Goal: Task Accomplishment & Management: Complete application form

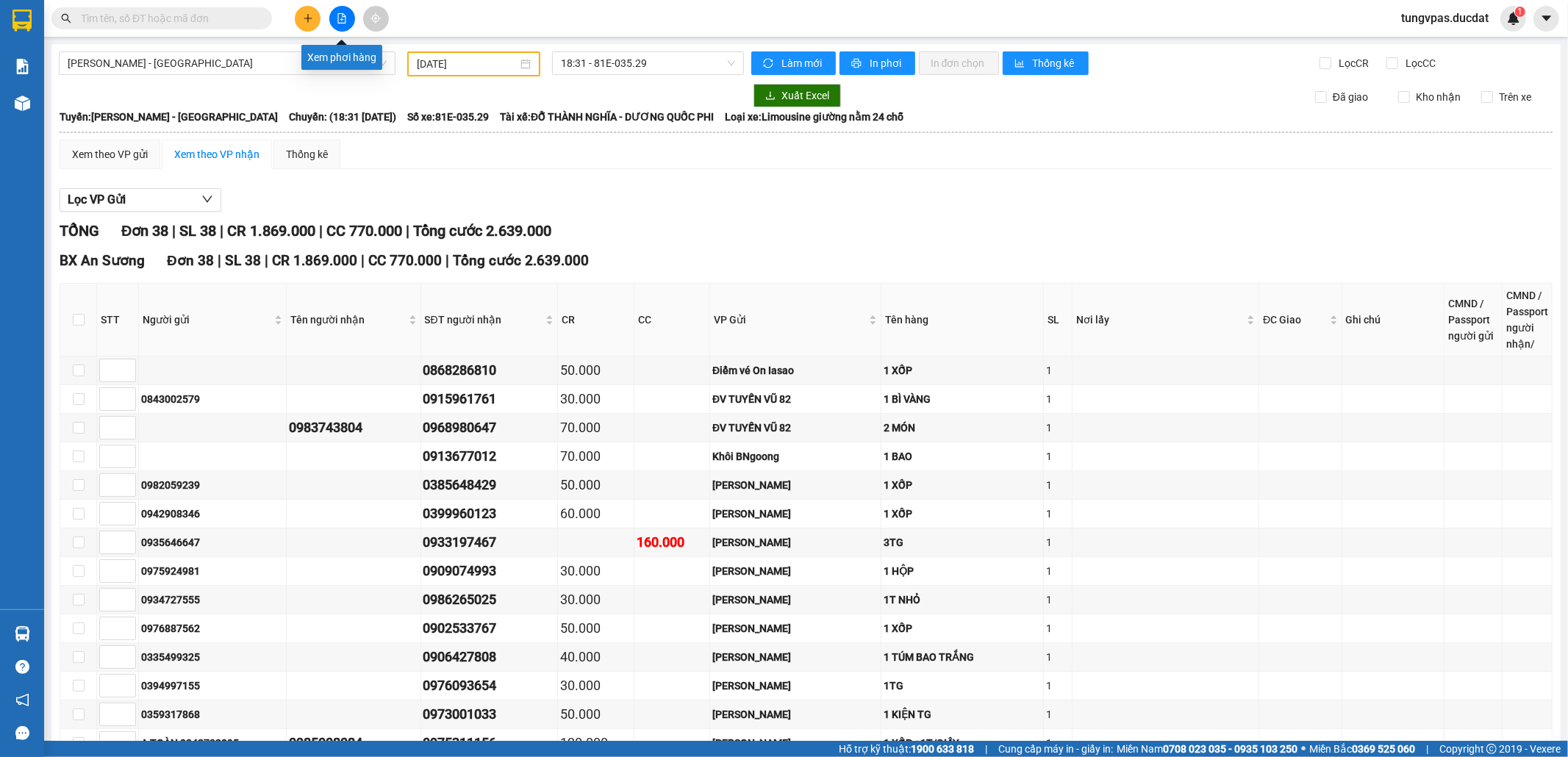
click at [306, 22] on button at bounding box center [308, 18] width 26 height 26
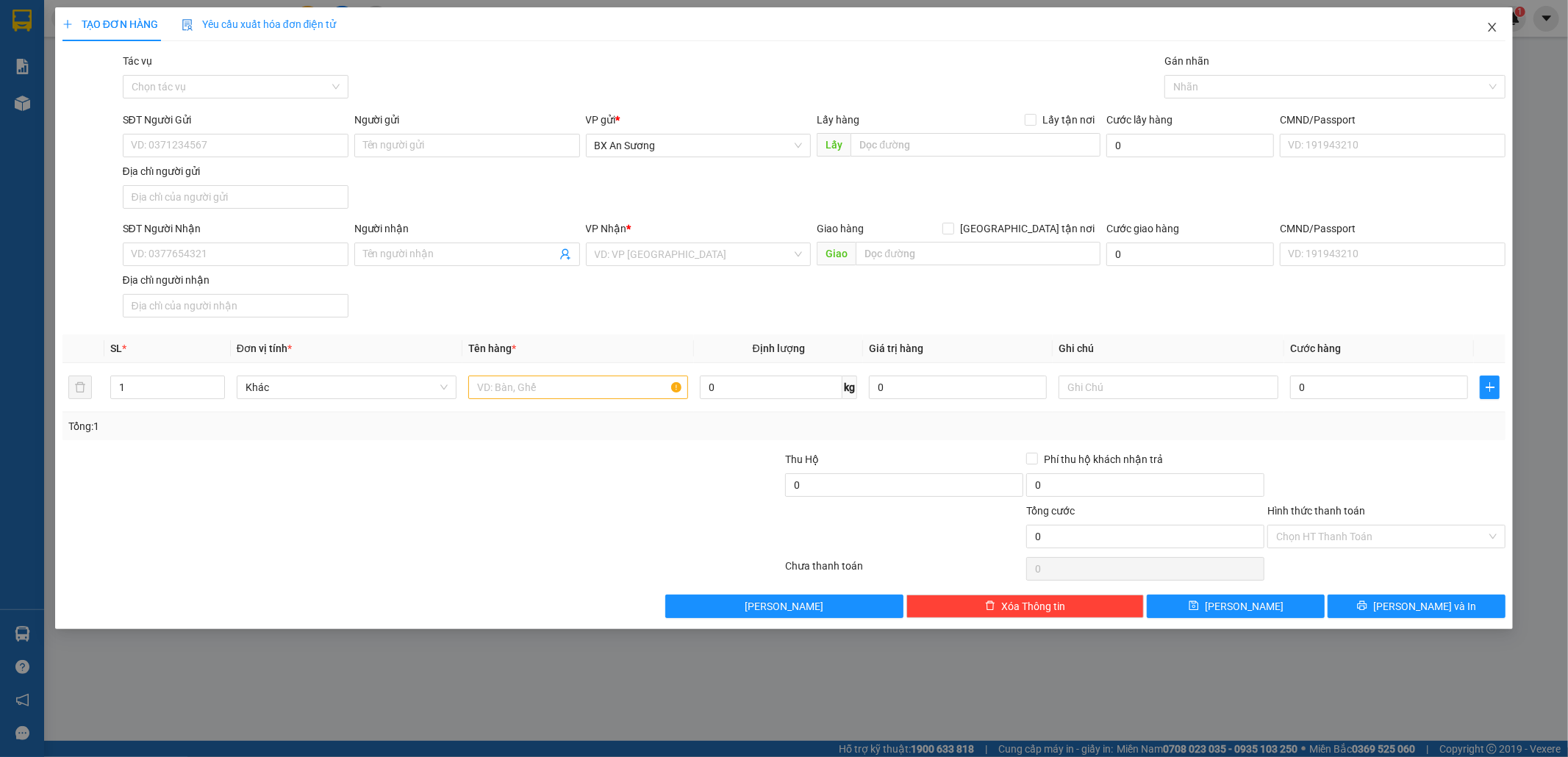
click at [1494, 27] on icon "close" at bounding box center [1492, 28] width 8 height 9
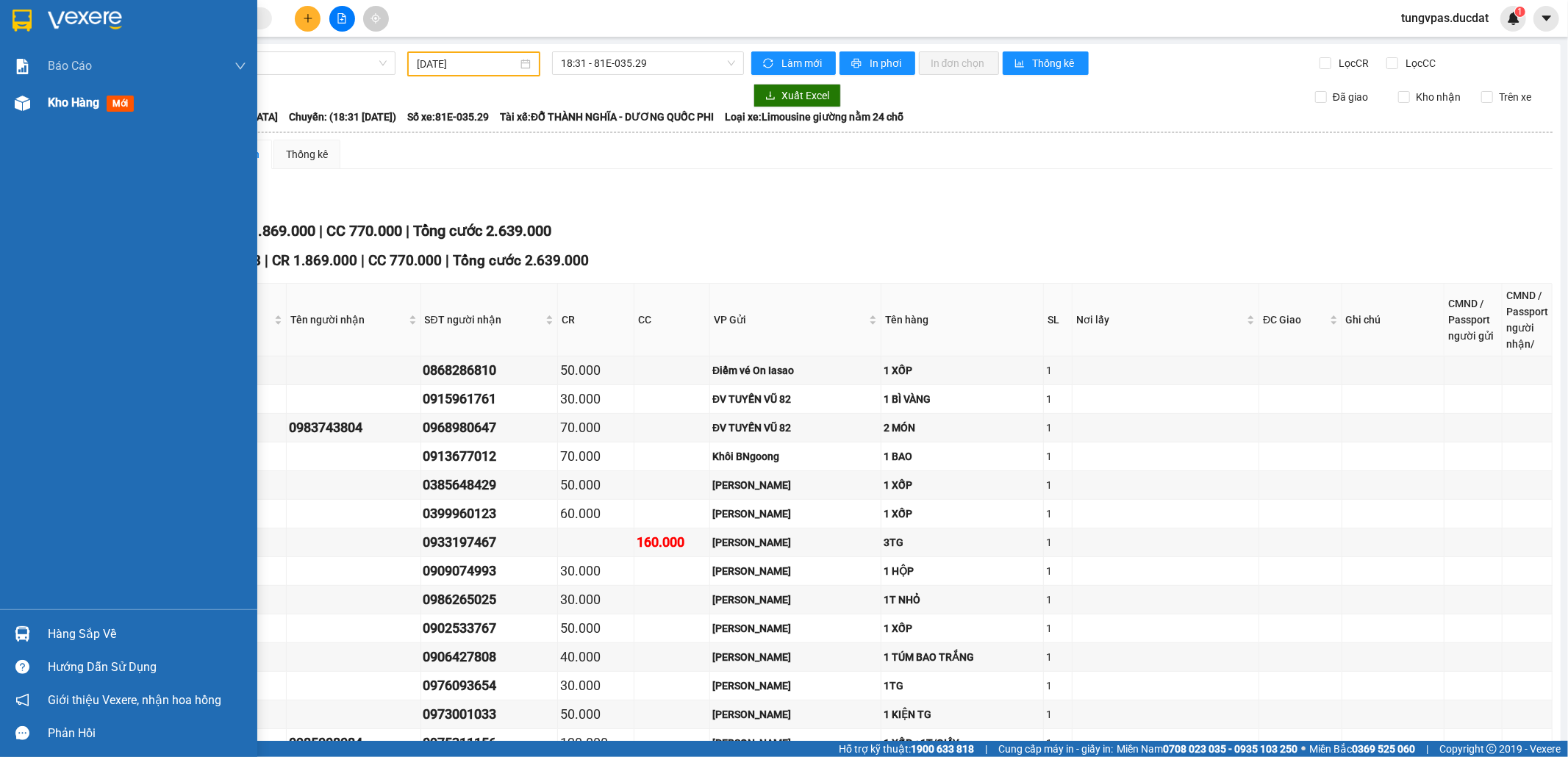
click at [12, 106] on div at bounding box center [22, 104] width 26 height 26
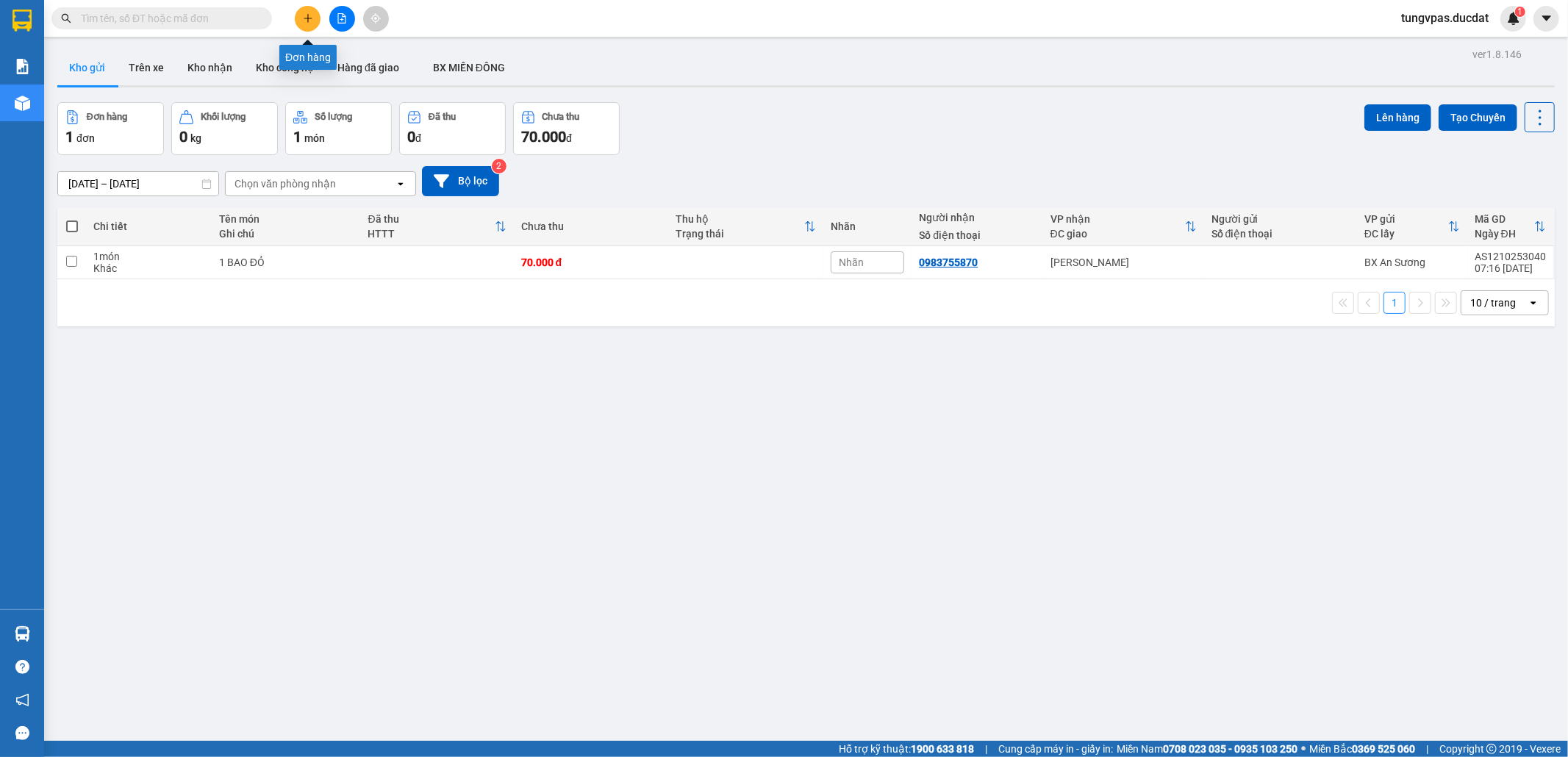
click at [307, 13] on icon "plus" at bounding box center [308, 18] width 10 height 10
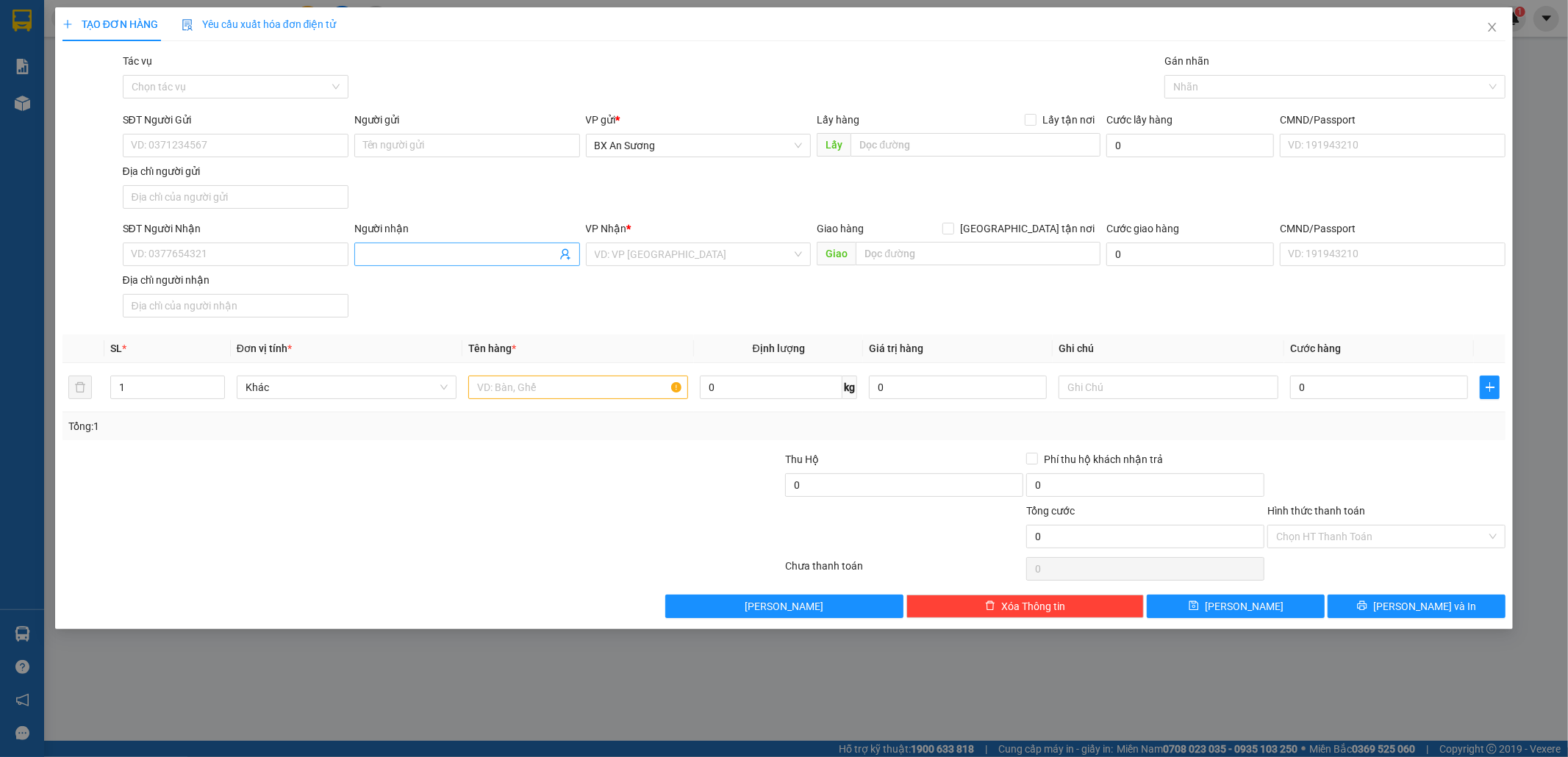
click at [401, 253] on input "Người nhận" at bounding box center [459, 255] width 193 height 17
type input "C LỆ"
click at [435, 336] on div "C LỆ - 0963048726" at bounding box center [467, 334] width 208 height 17
type input "0963048726"
type input "C LỆ"
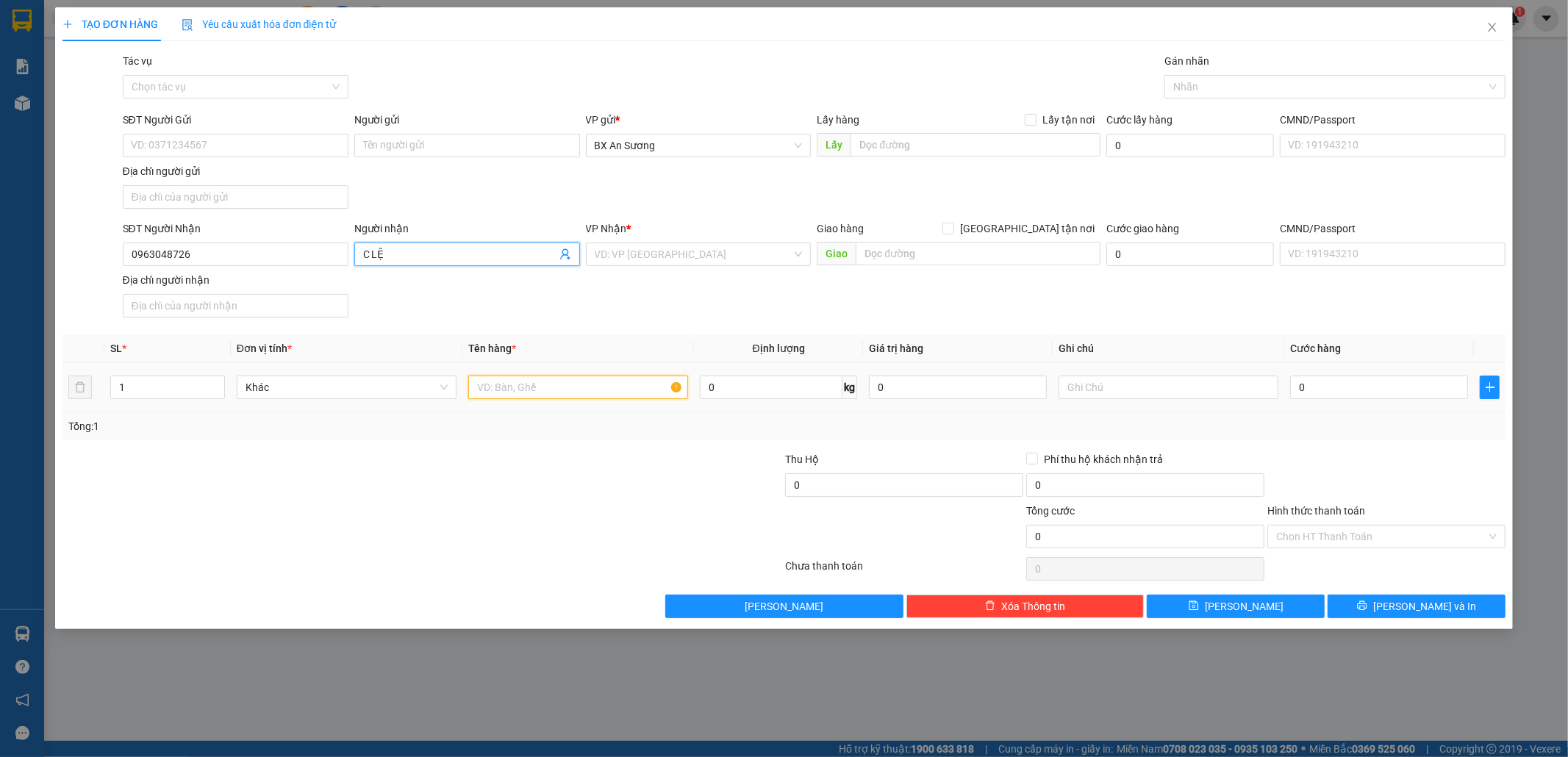
click at [535, 397] on input "text" at bounding box center [578, 387] width 220 height 23
type input "2 XỐP"
type input "KO DÁN TEM"
type input "2"
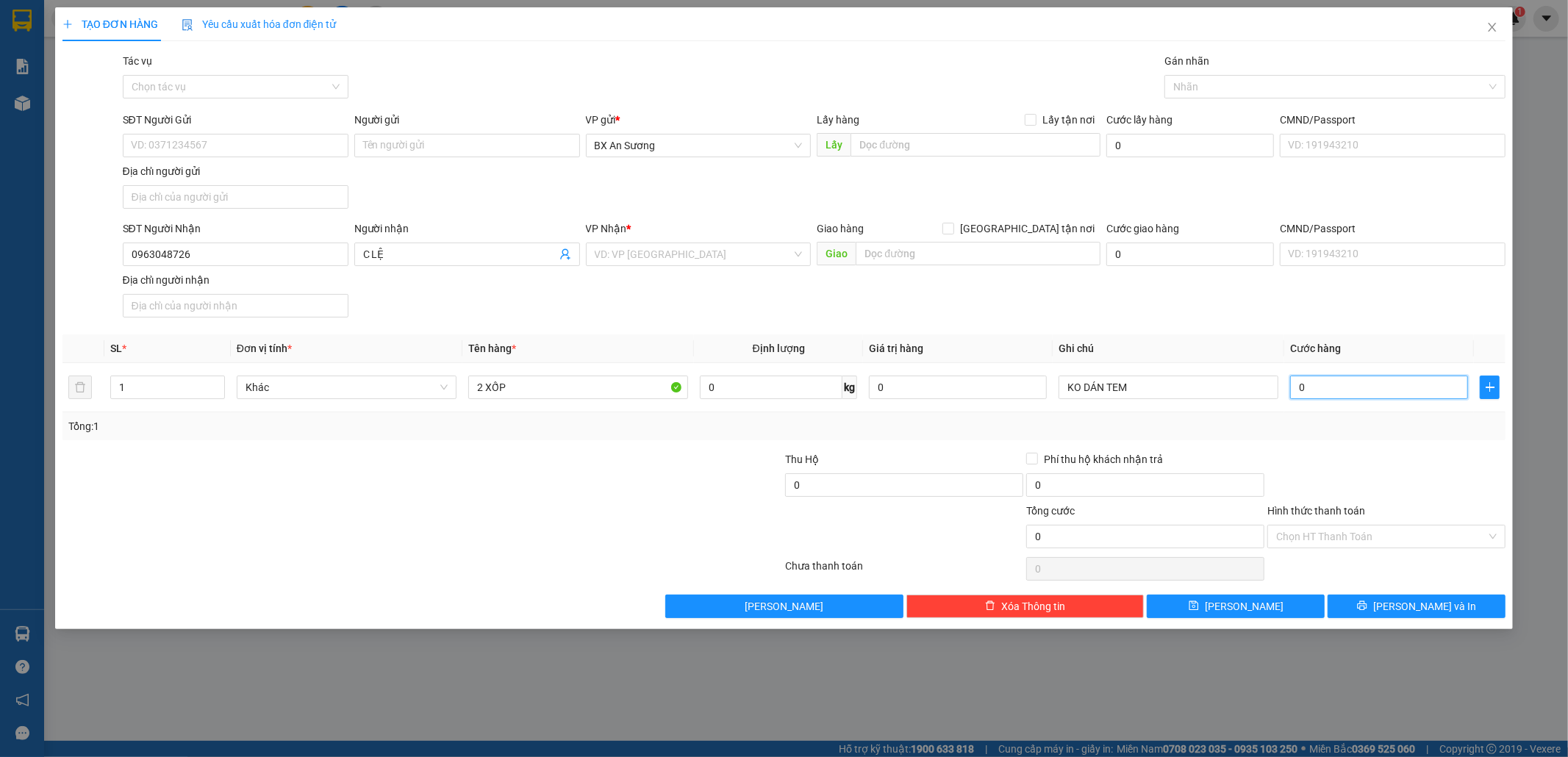
type input "2"
type input "24"
type input "240"
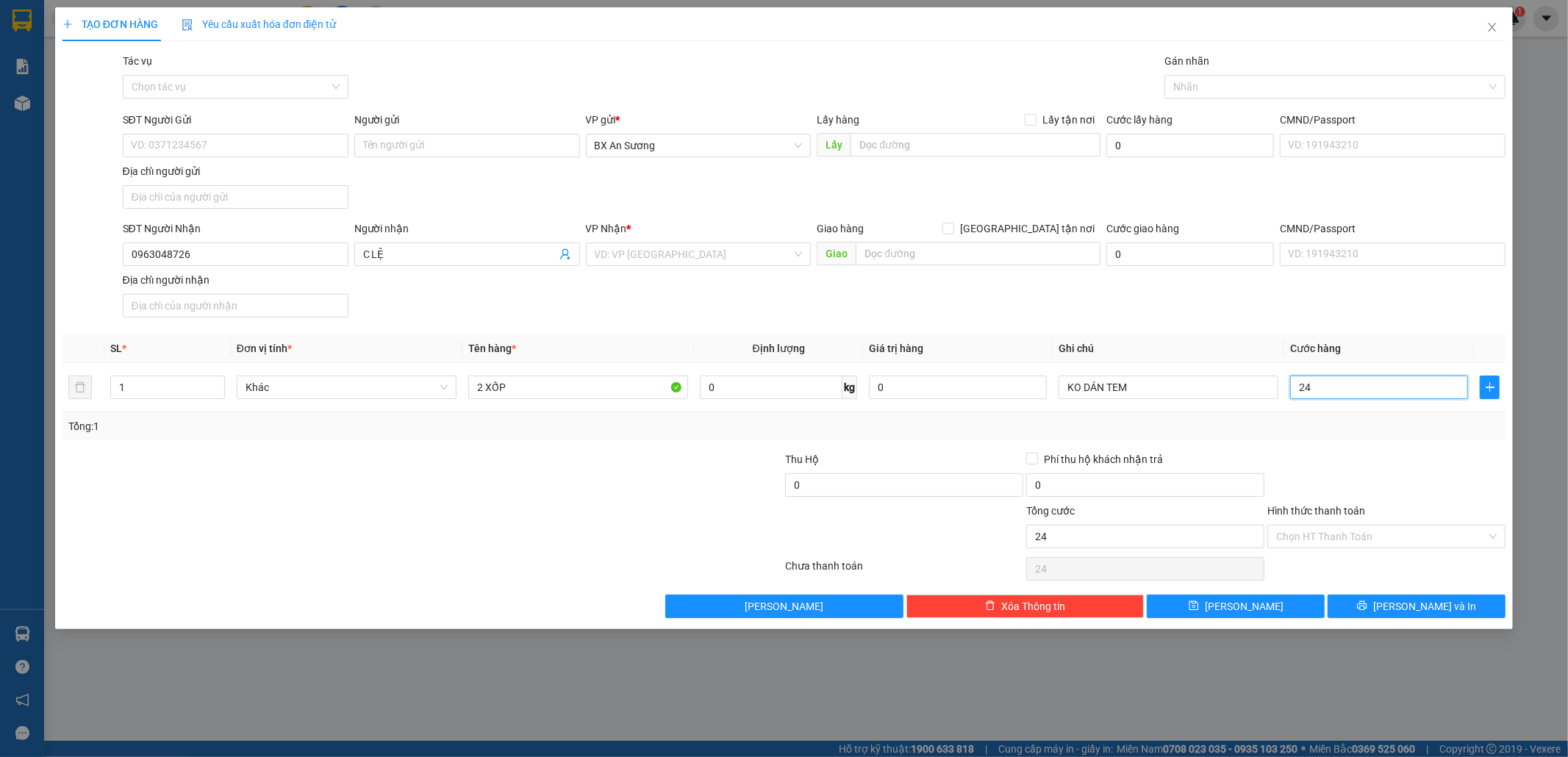
type input "240"
type input "240.000"
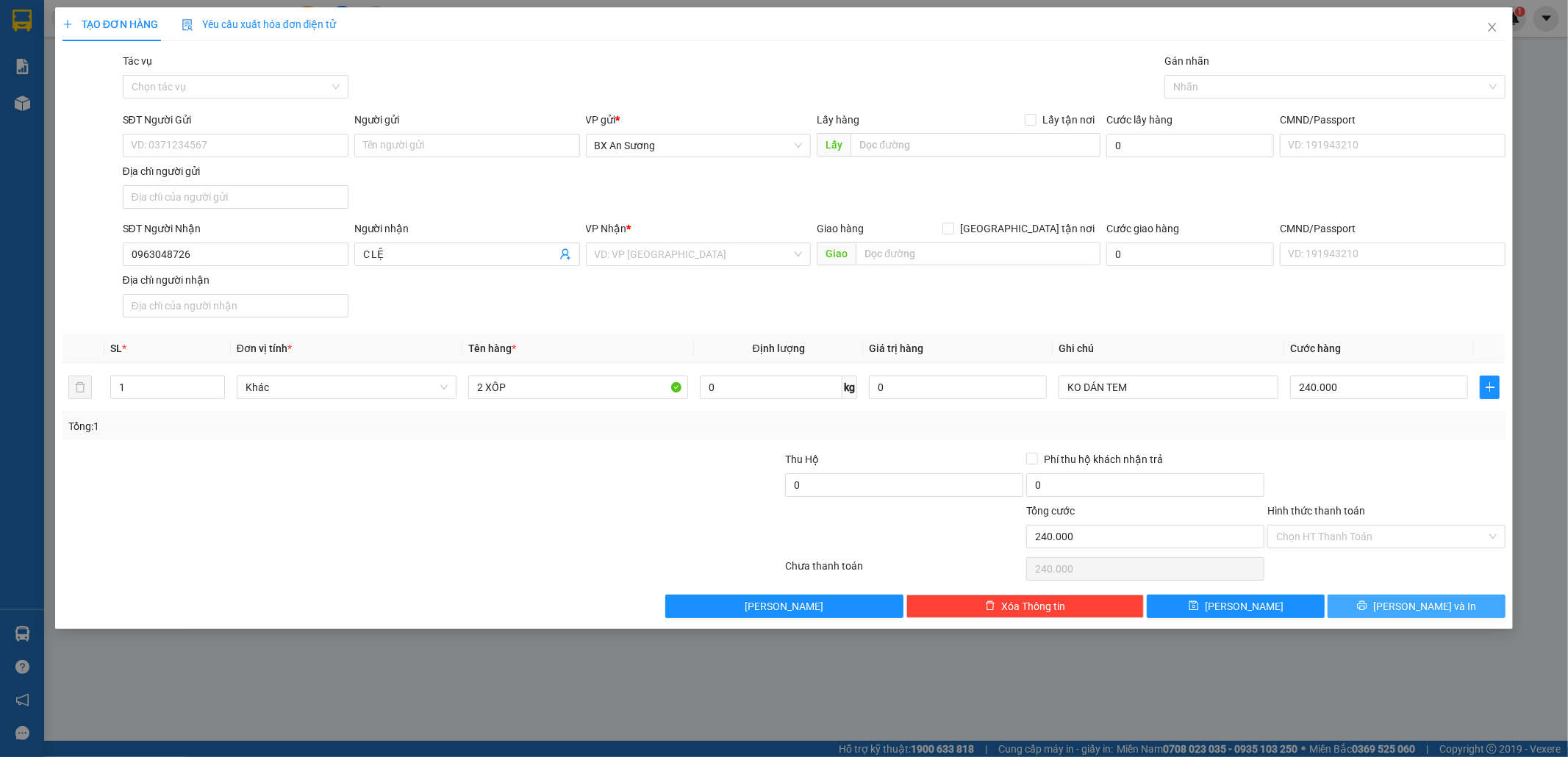
click at [1472, 613] on button "[PERSON_NAME] và In" at bounding box center [1416, 606] width 178 height 23
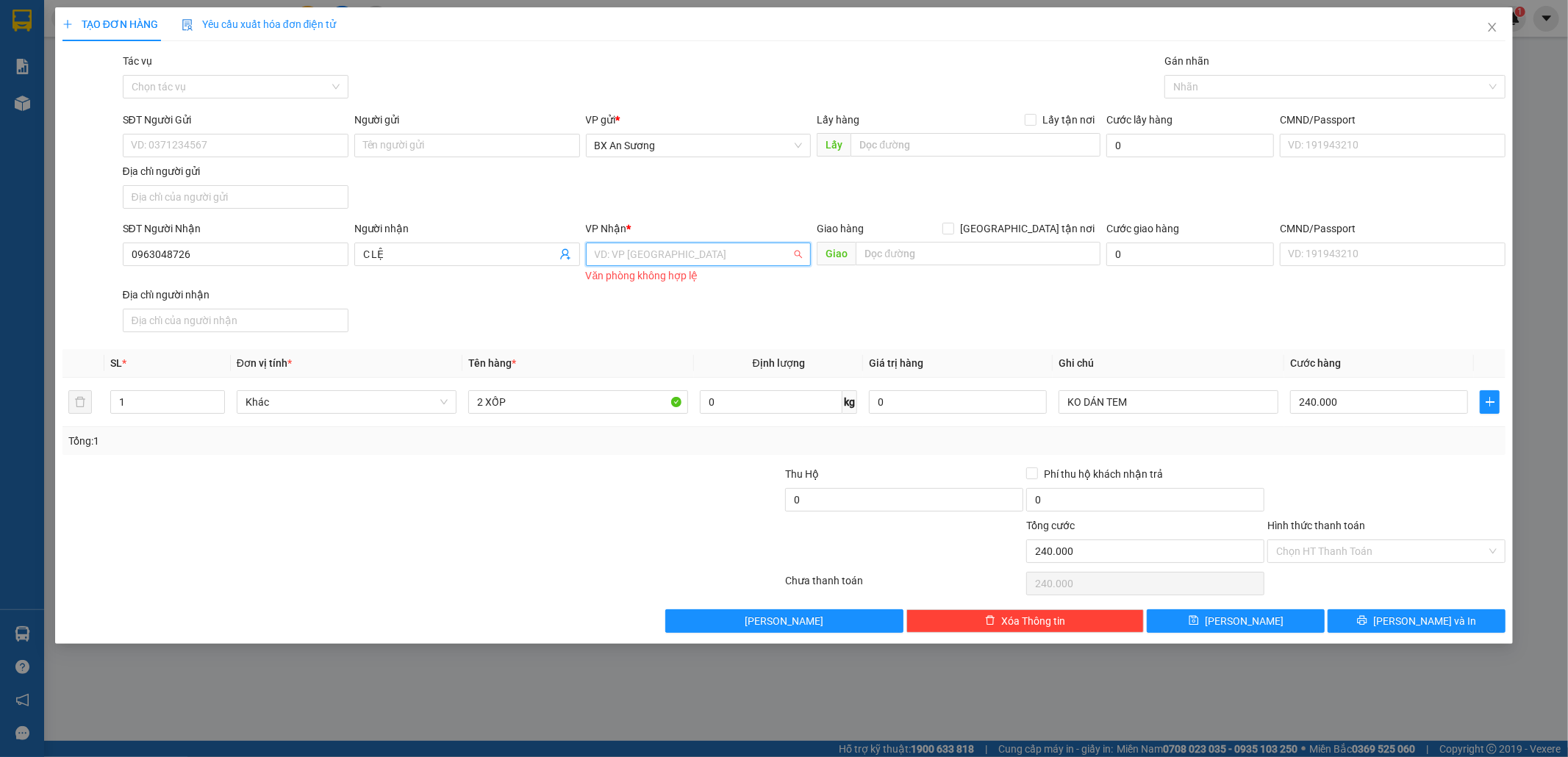
click at [732, 256] on input "search" at bounding box center [694, 254] width 198 height 22
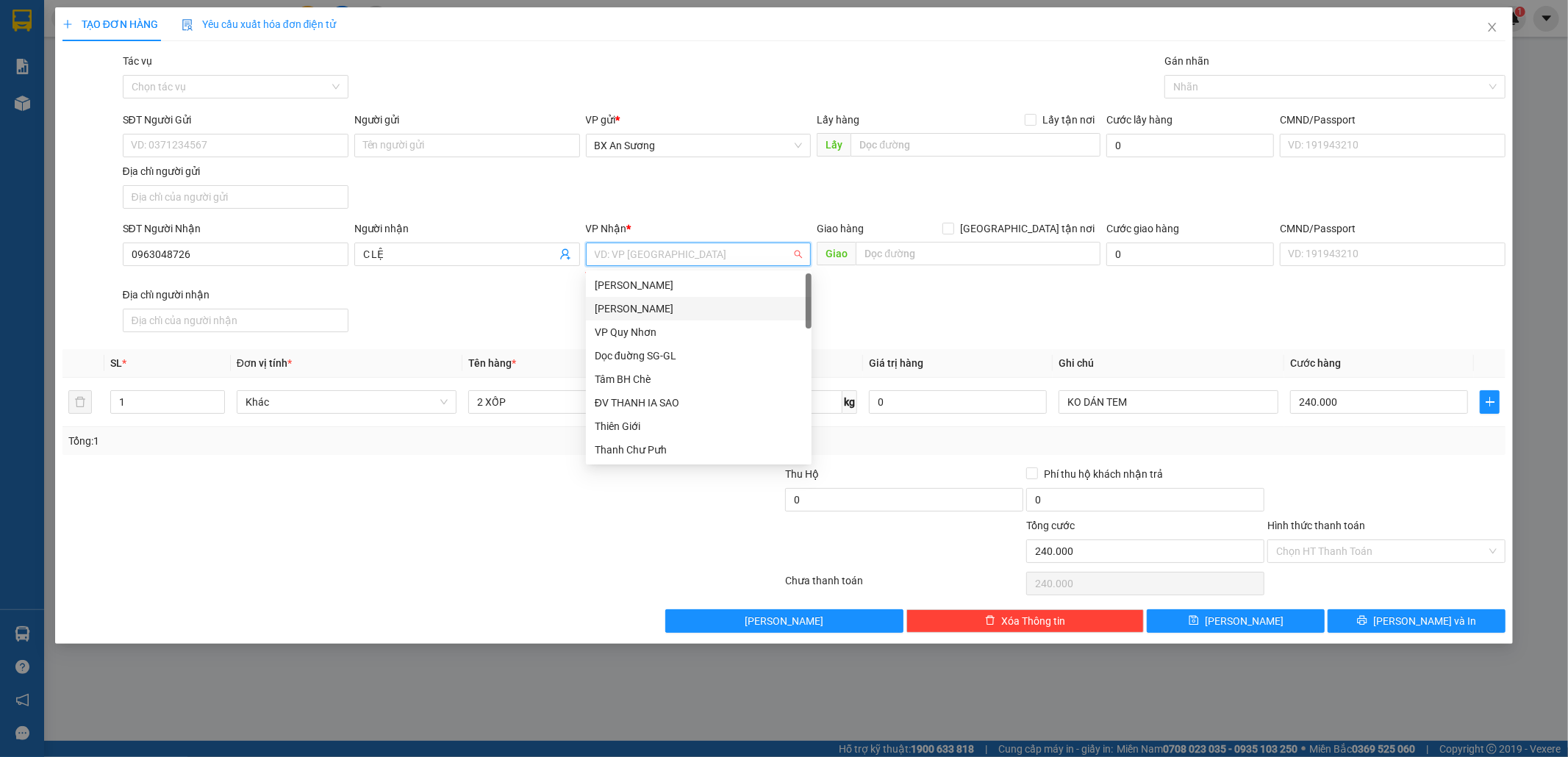
click at [710, 304] on div "[PERSON_NAME]" at bounding box center [699, 309] width 208 height 17
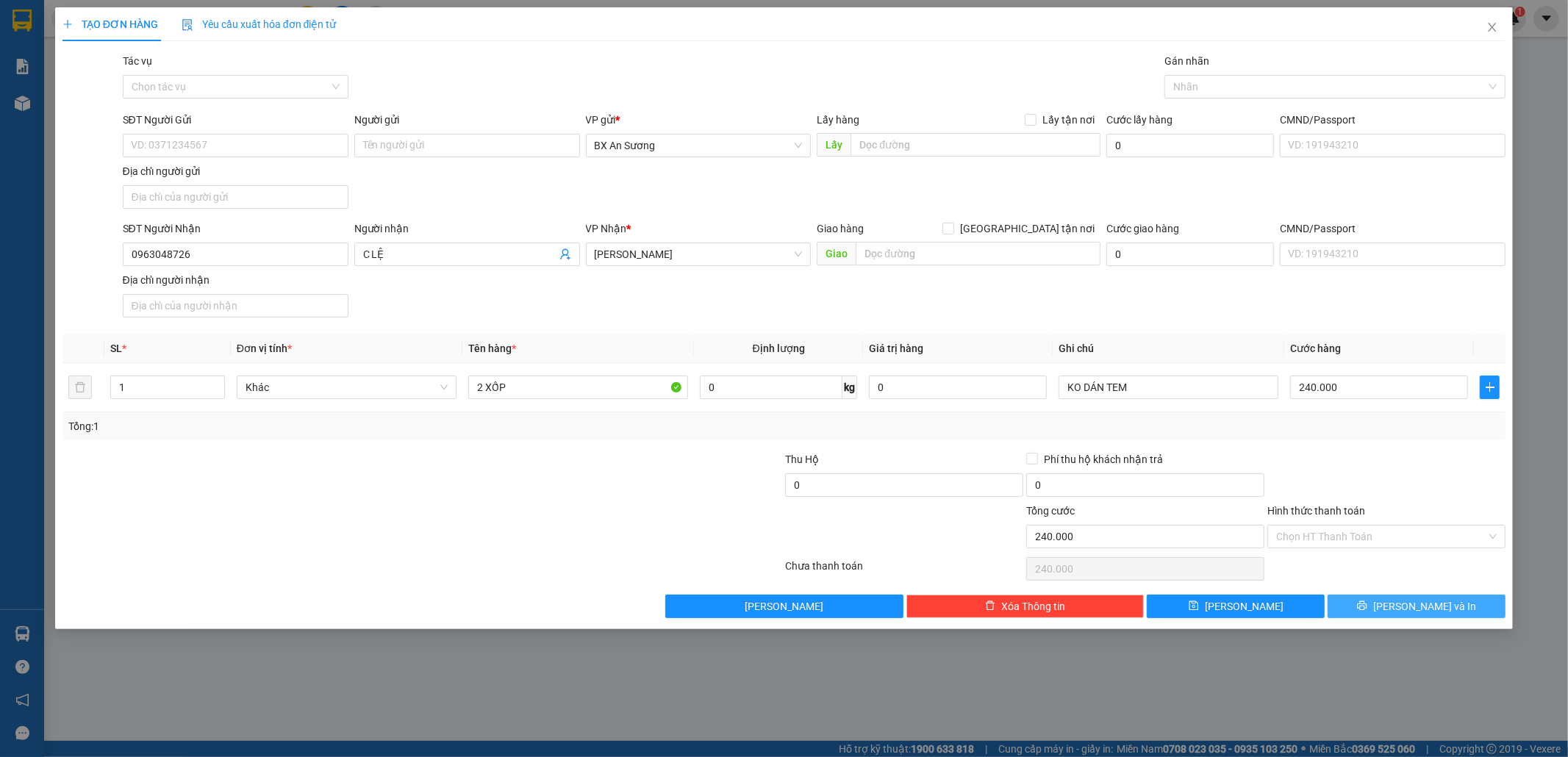
click at [1453, 618] on button "[PERSON_NAME] và In" at bounding box center [1416, 606] width 178 height 23
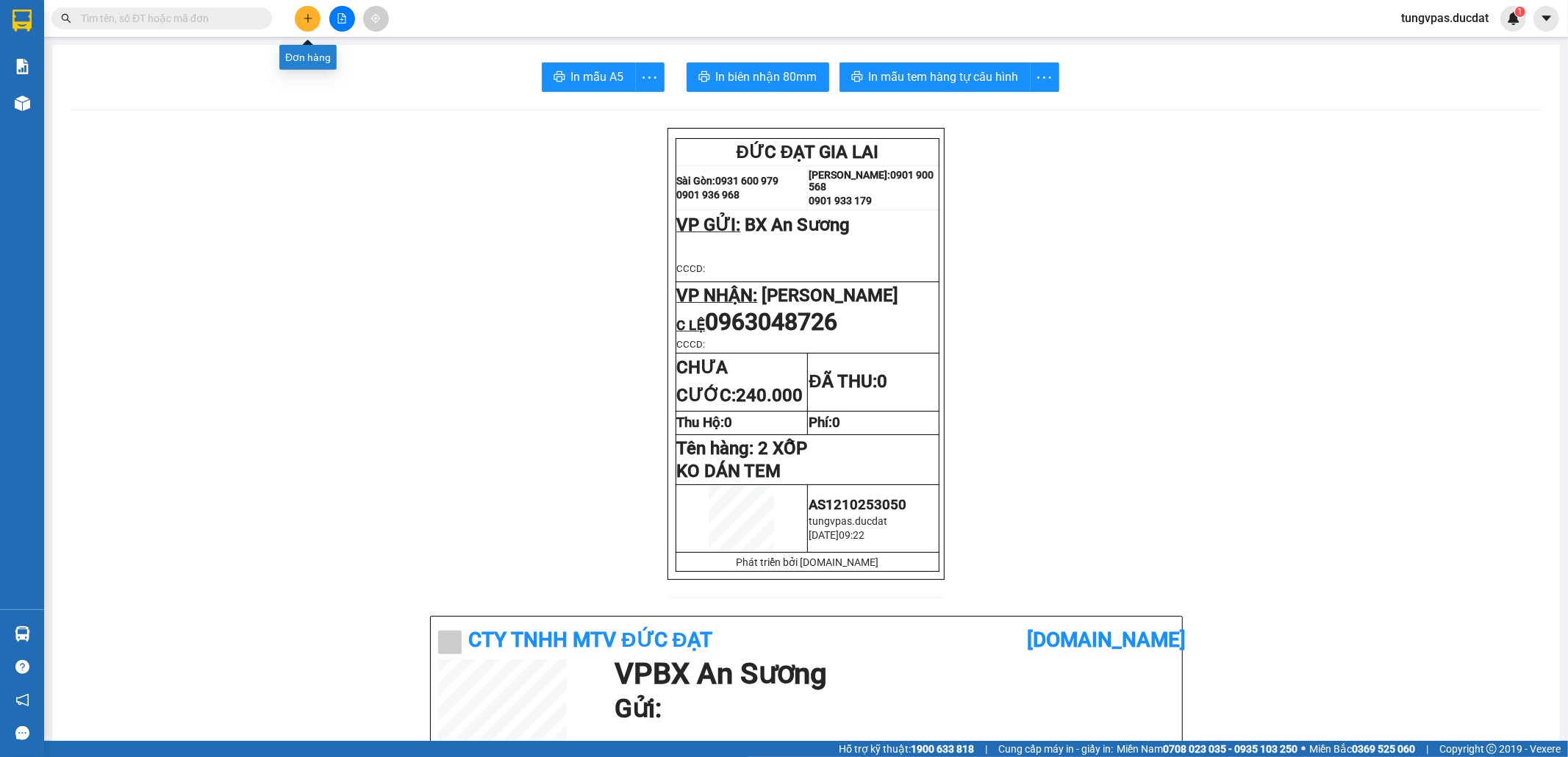
click at [298, 21] on button at bounding box center [308, 18] width 26 height 26
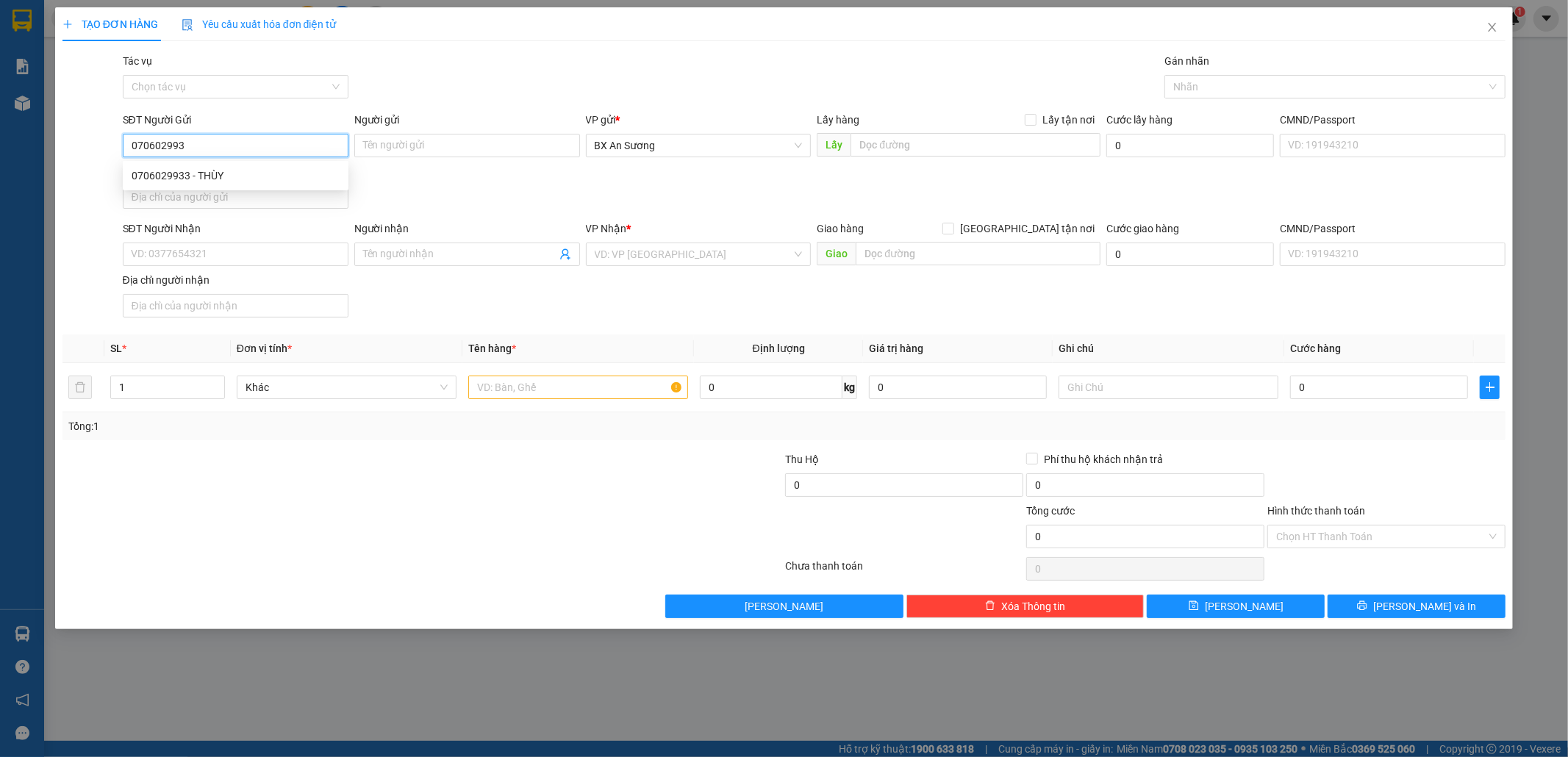
type input "0706029933"
click at [243, 172] on div "0706029933 - THÙY" at bounding box center [235, 176] width 208 height 17
type input "THÙY"
type input "0943493854"
type input "iatim"
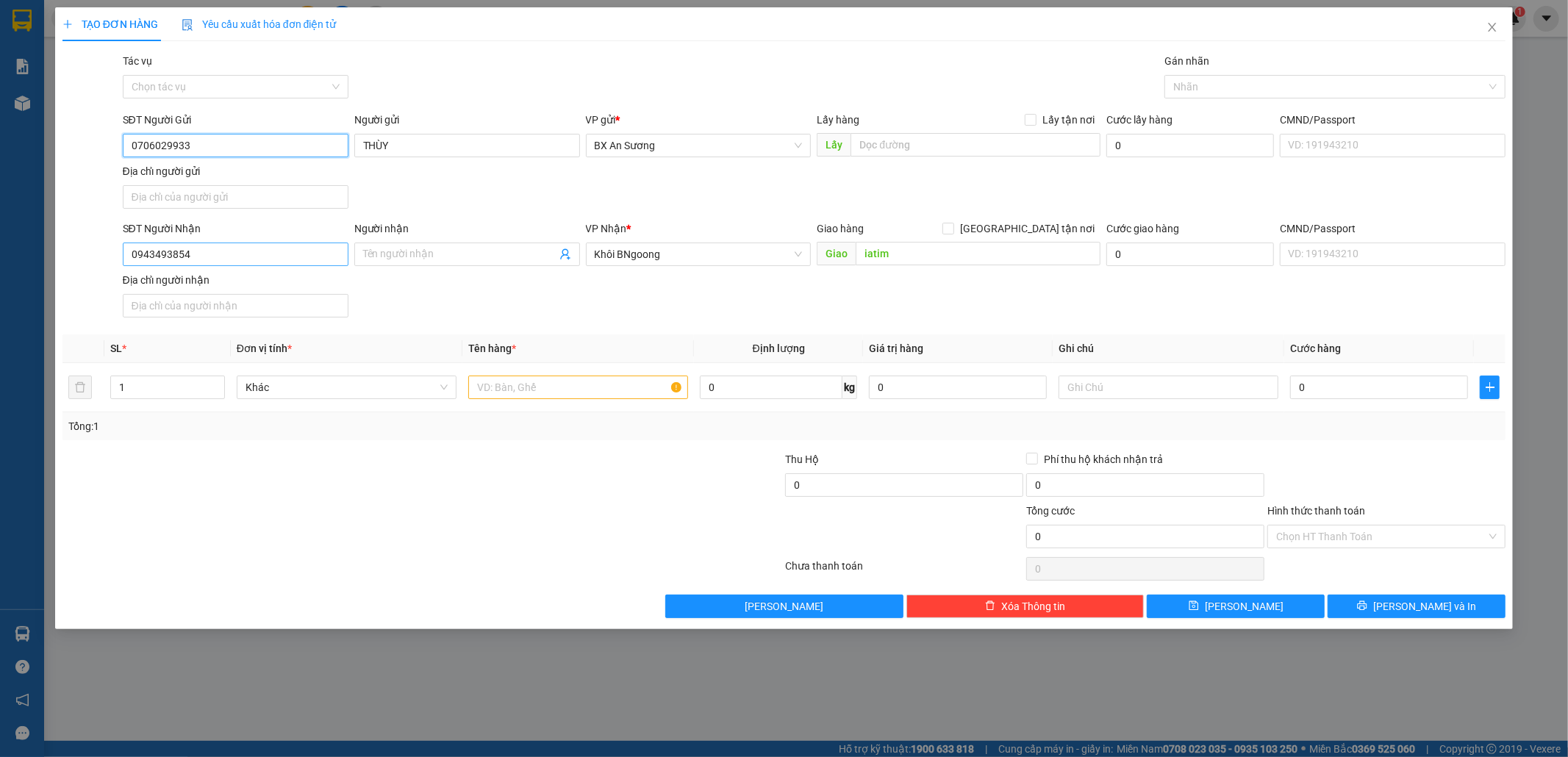
type input "0706029933"
click at [253, 261] on input "0943493854" at bounding box center [236, 254] width 225 height 23
drag, startPoint x: 253, startPoint y: 261, endPoint x: 86, endPoint y: 262, distance: 167.0
click at [86, 262] on div "SĐT Người Nhận 0943493854 Người nhận Tên người nhận VP Nhận * Khôi BNgoong Giao…" at bounding box center [784, 272] width 1447 height 103
click at [657, 257] on span "Khôi BNgoong" at bounding box center [699, 254] width 208 height 22
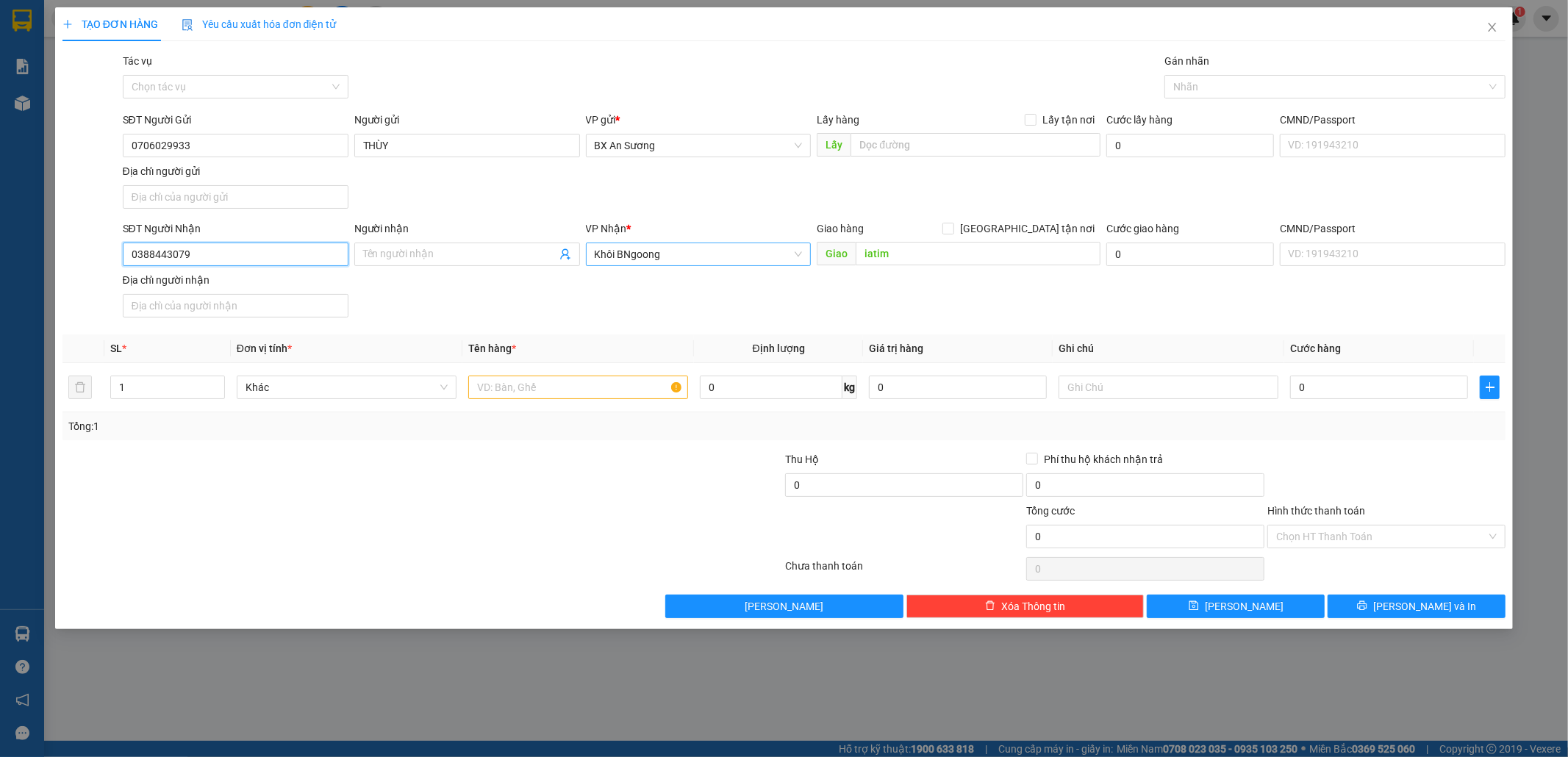
type input "0388443079"
type input "L"
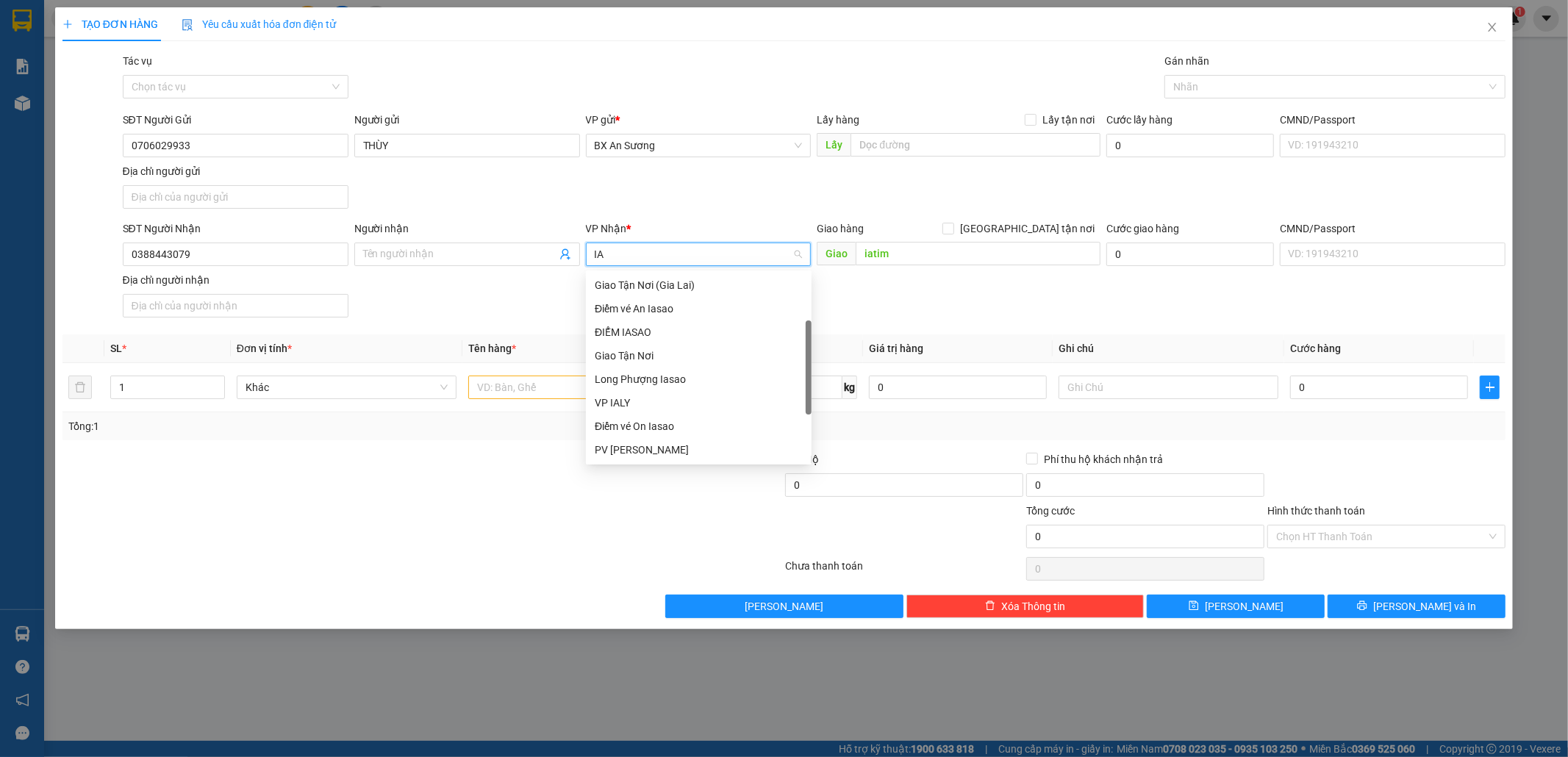
scroll to position [23, 0]
type input "I"
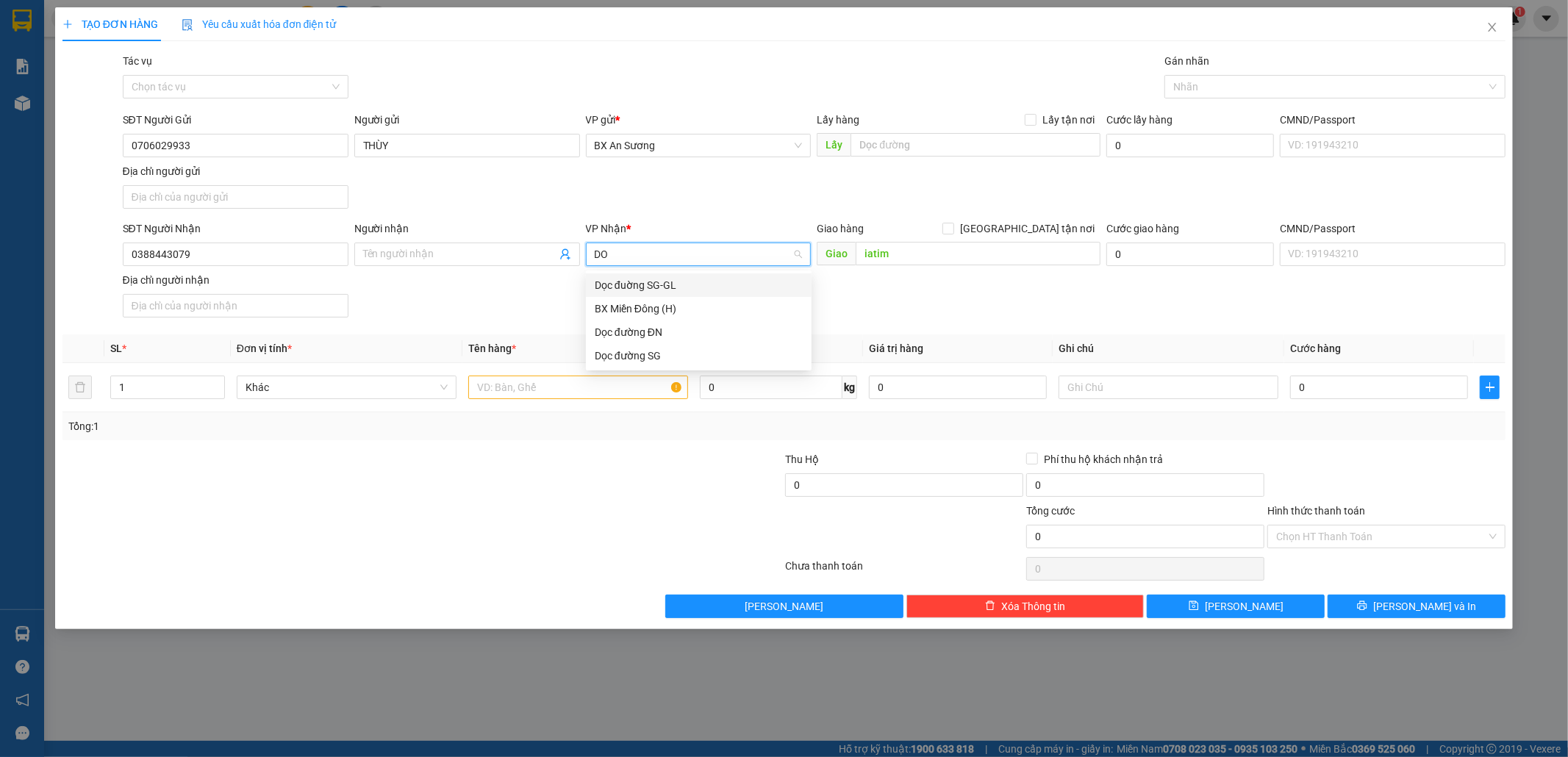
scroll to position [0, 0]
type input "DOC"
click at [694, 277] on div "Dọc đuờng SG-GL" at bounding box center [699, 286] width 208 height 17
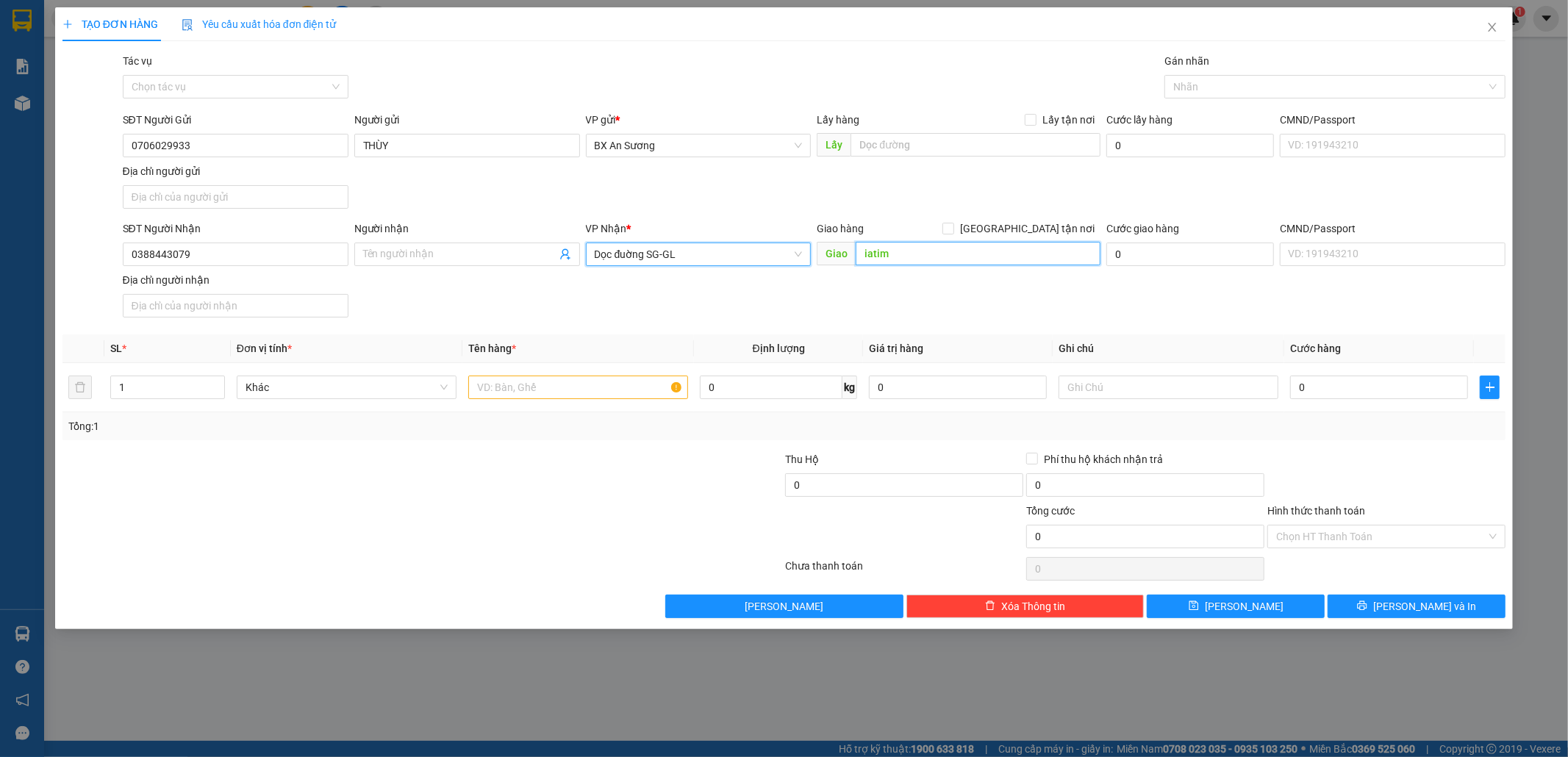
click at [915, 254] on input "iatim" at bounding box center [978, 253] width 245 height 23
type input "I A TIÊM"
click at [637, 389] on input "text" at bounding box center [578, 387] width 220 height 23
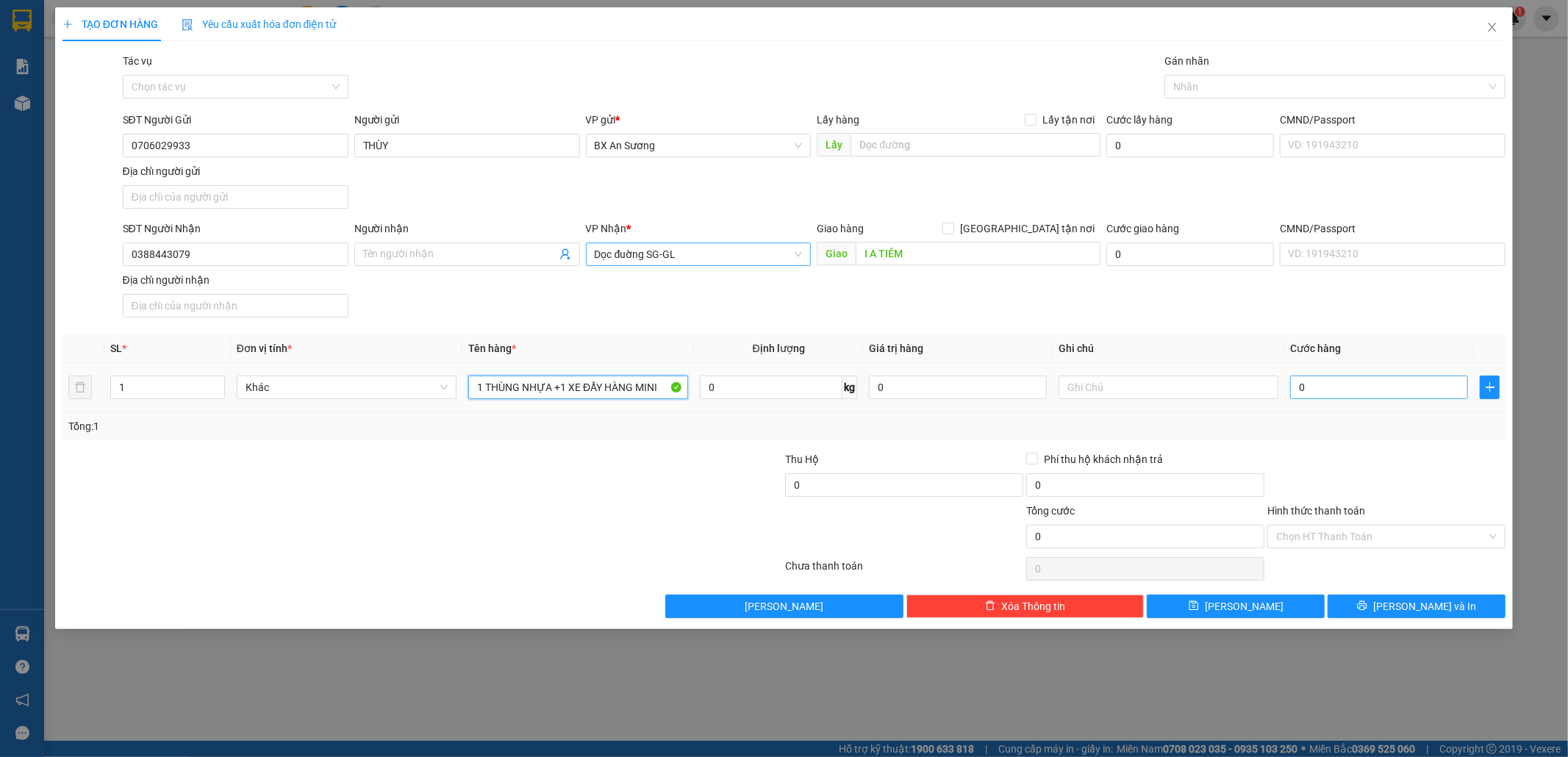
type input "1 THÙNG NHỰA +1 XE ĐẨY HÀNG MINI"
click at [1332, 390] on input "0" at bounding box center [1379, 387] width 178 height 23
type input "1"
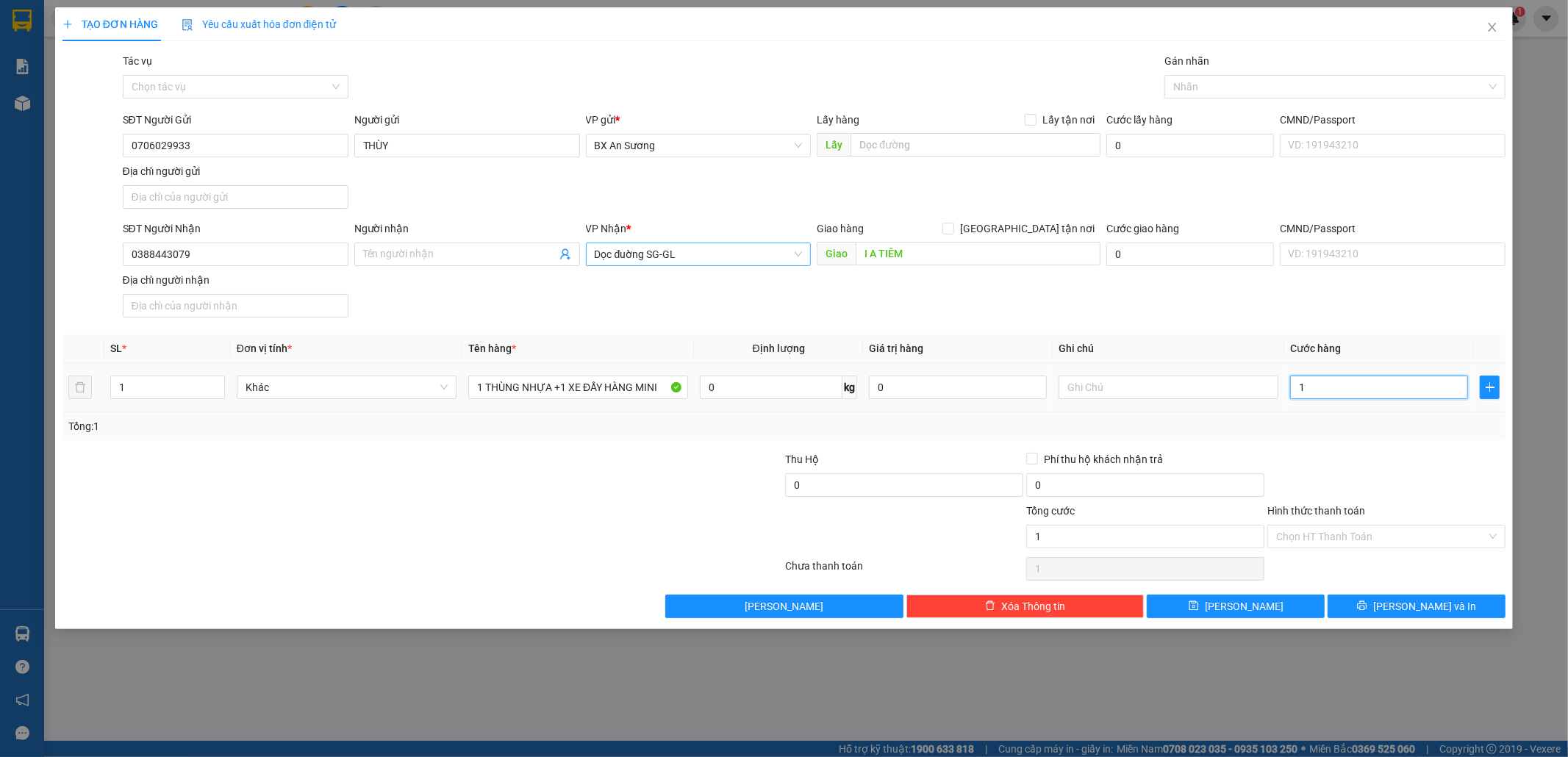
type input "16"
type input "160"
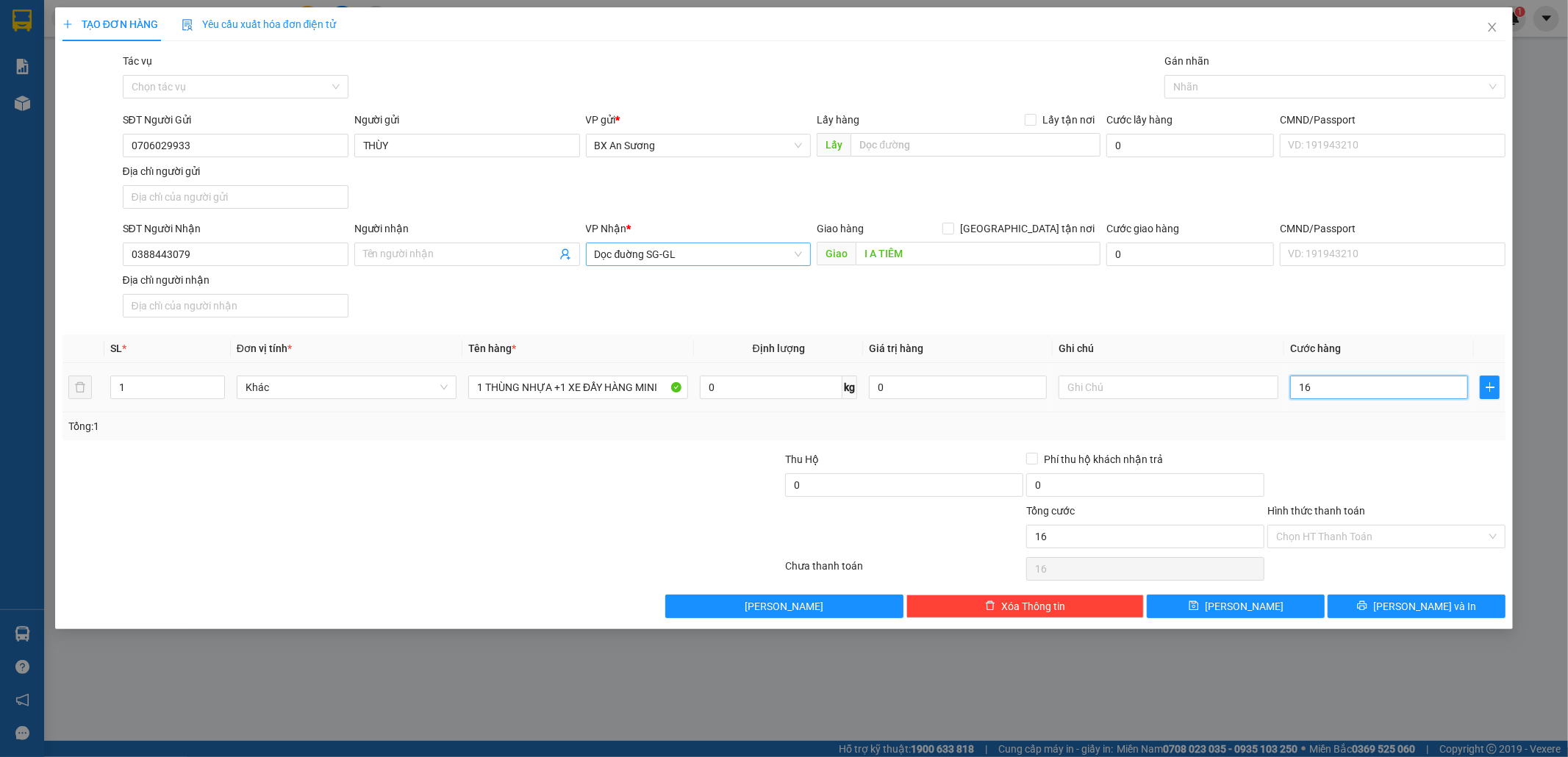
type input "160"
type input "160.000"
click at [1368, 533] on input "Hình thức thanh toán" at bounding box center [1381, 537] width 211 height 22
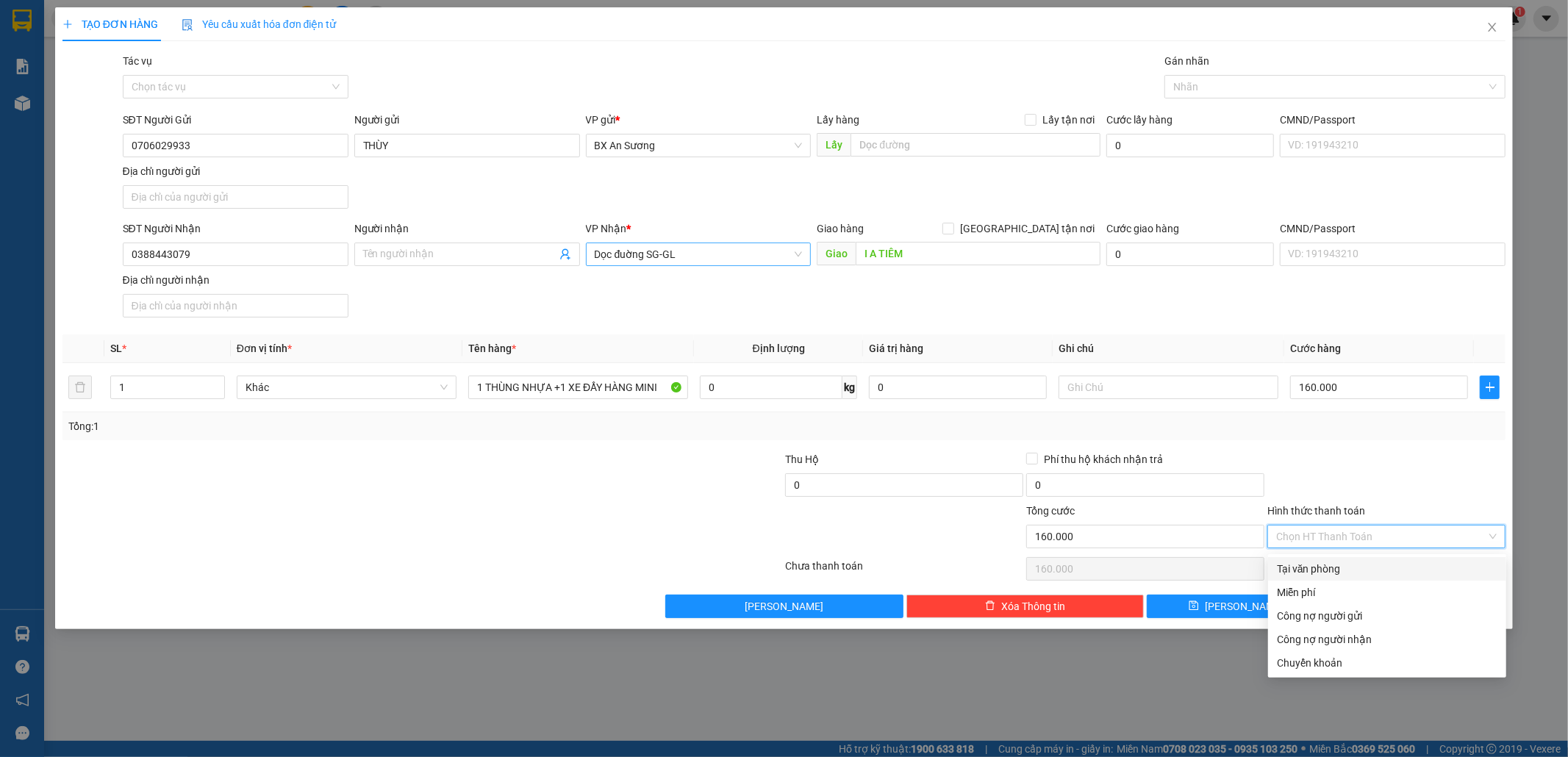
click at [1359, 567] on div "Tại văn phòng" at bounding box center [1387, 569] width 221 height 17
type input "0"
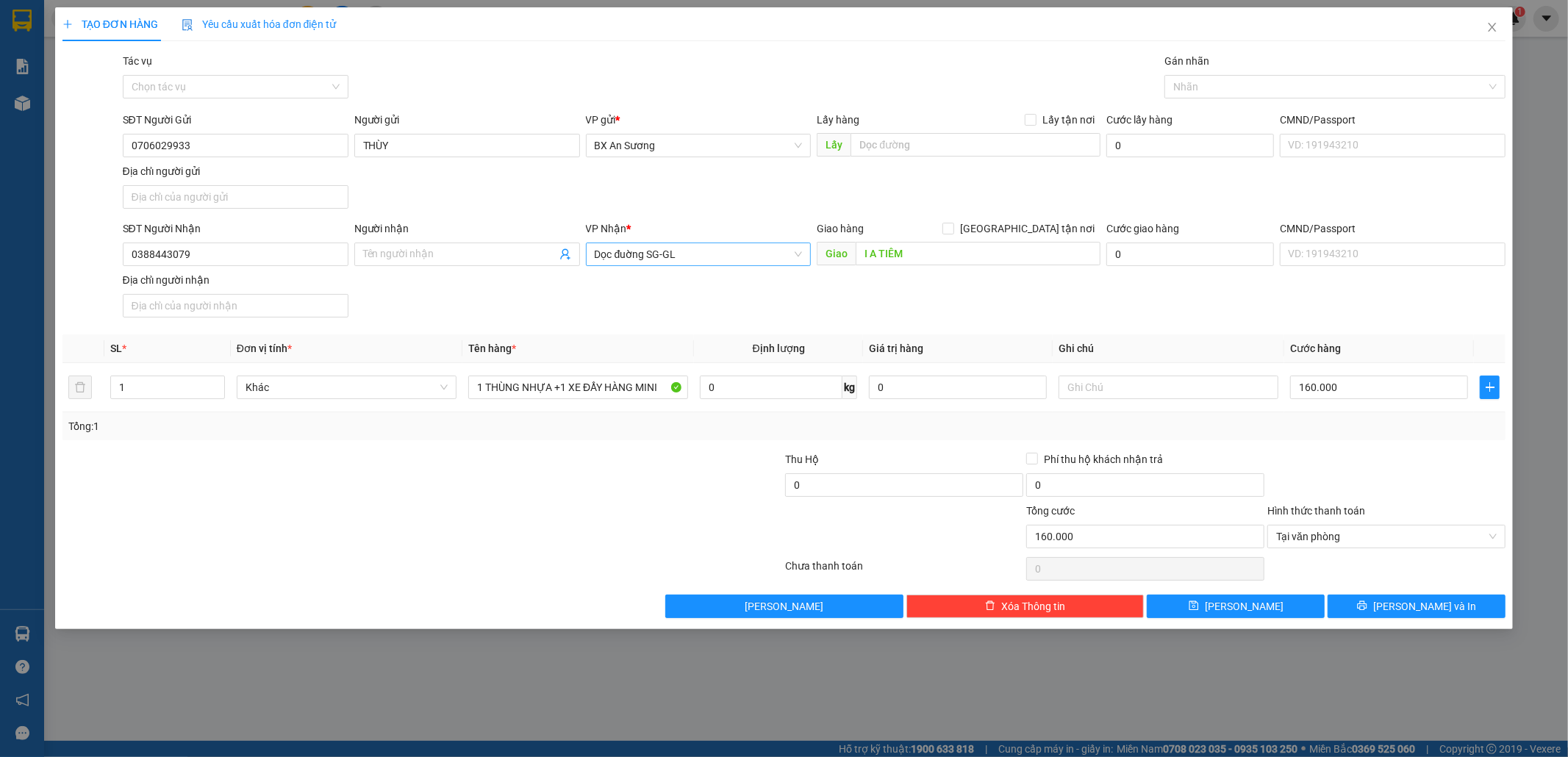
click at [1432, 470] on div at bounding box center [1386, 478] width 241 height 52
click at [1420, 532] on span "Tại văn phòng" at bounding box center [1386, 537] width 221 height 22
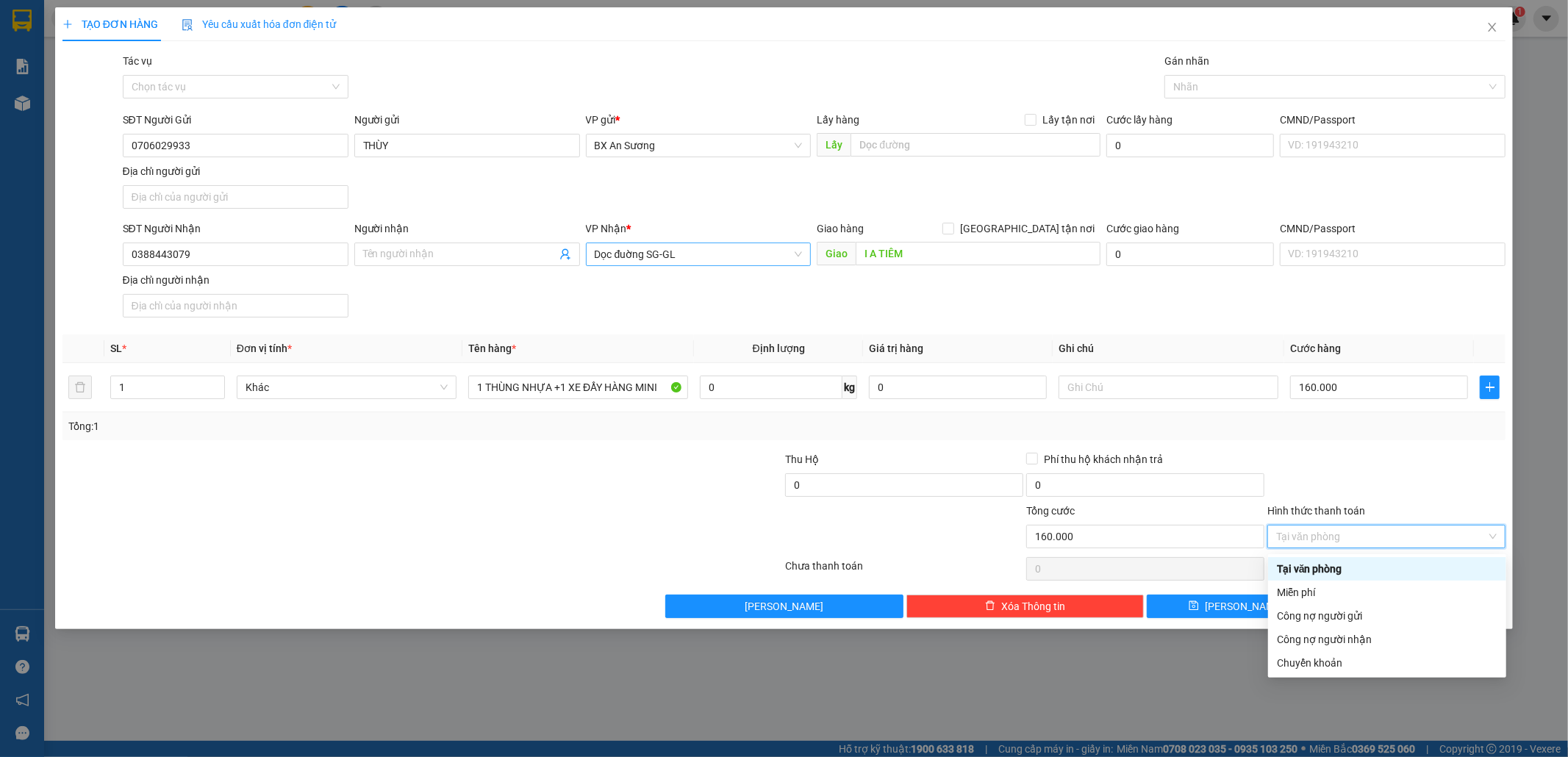
click at [1365, 567] on div "Tại văn phòng" at bounding box center [1387, 569] width 221 height 17
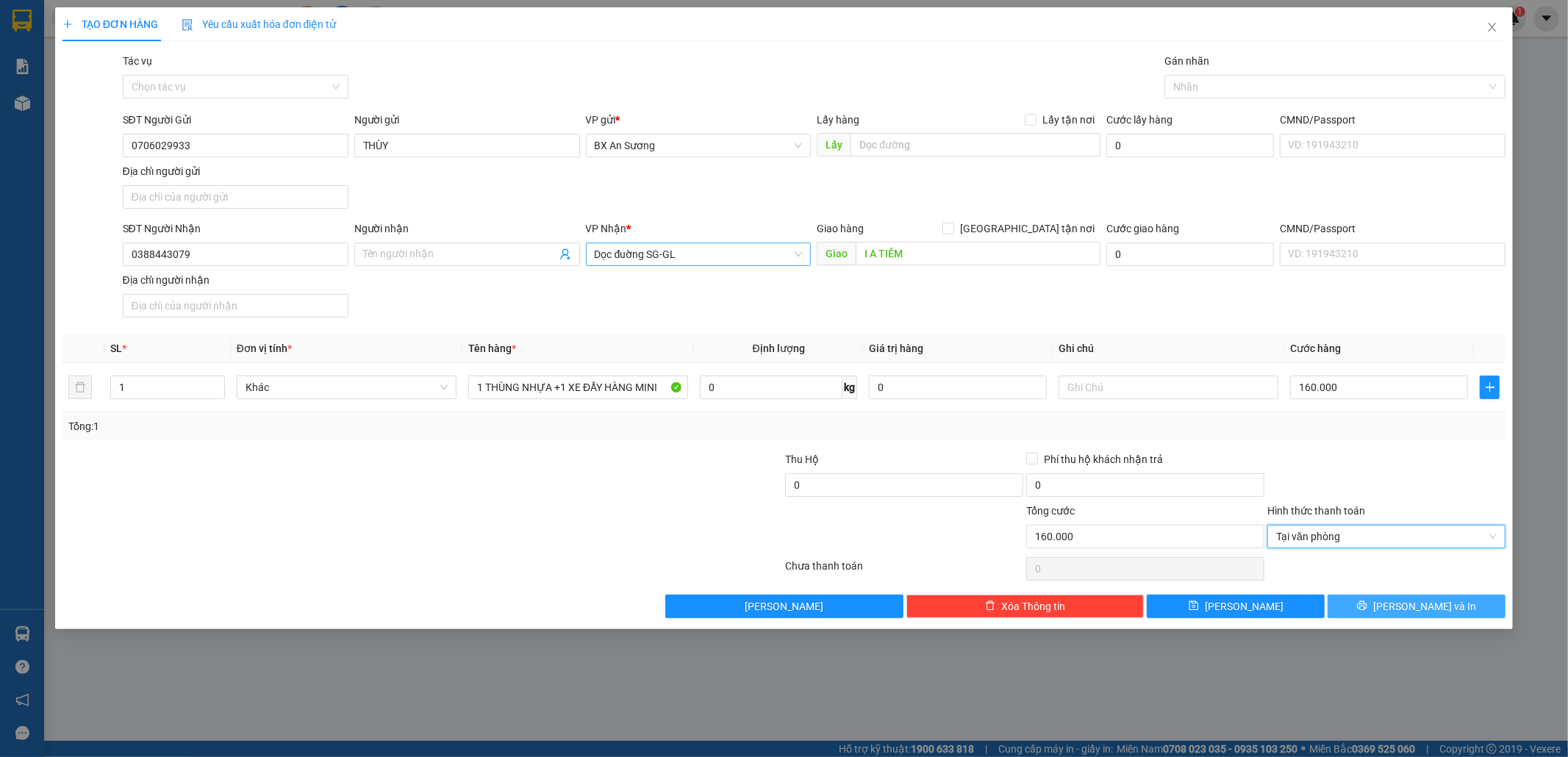
click at [1422, 607] on span "[PERSON_NAME] và In" at bounding box center [1424, 607] width 103 height 17
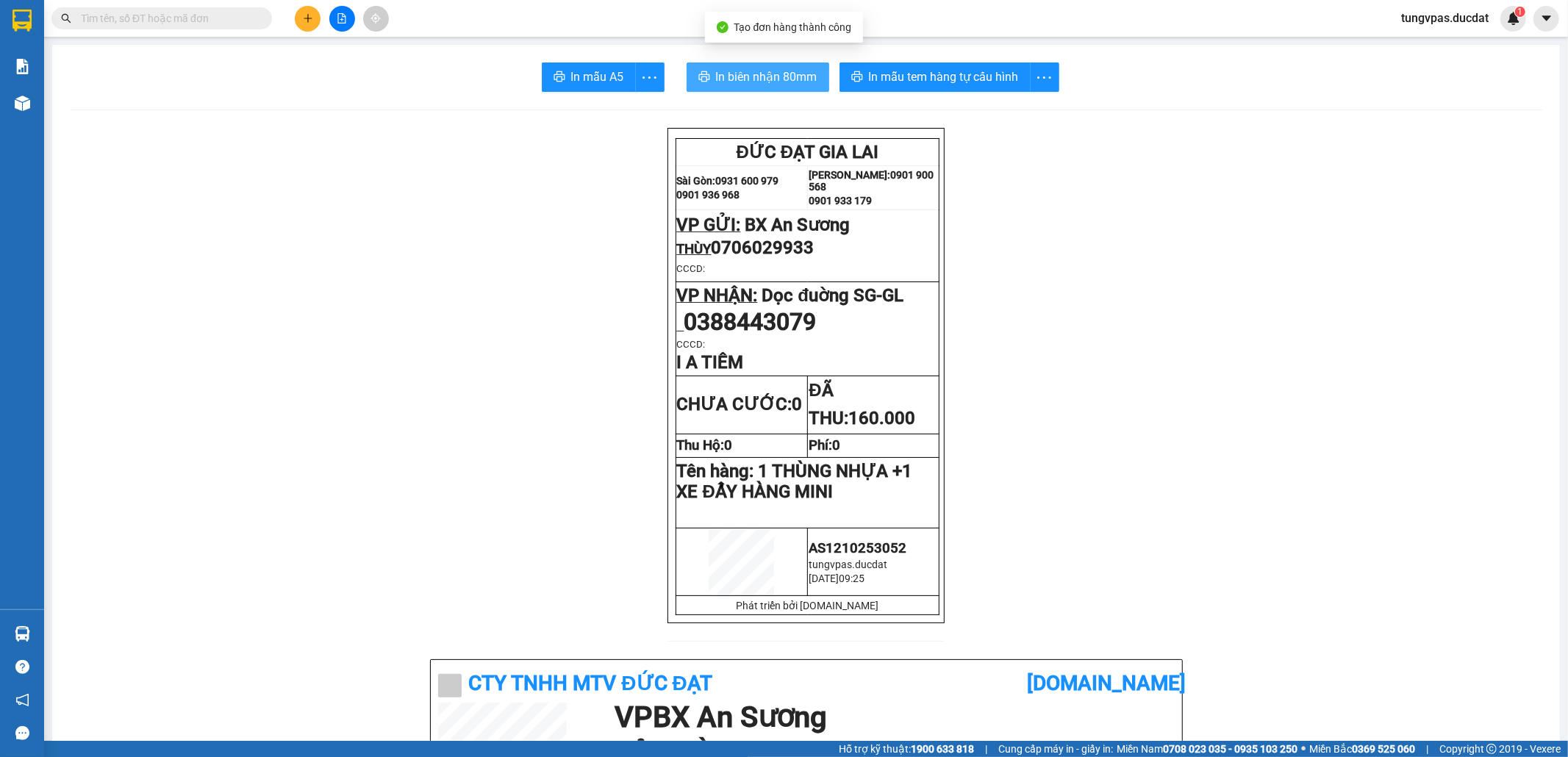
click at [769, 84] on span "In biên nhận 80mm" at bounding box center [767, 77] width 102 height 18
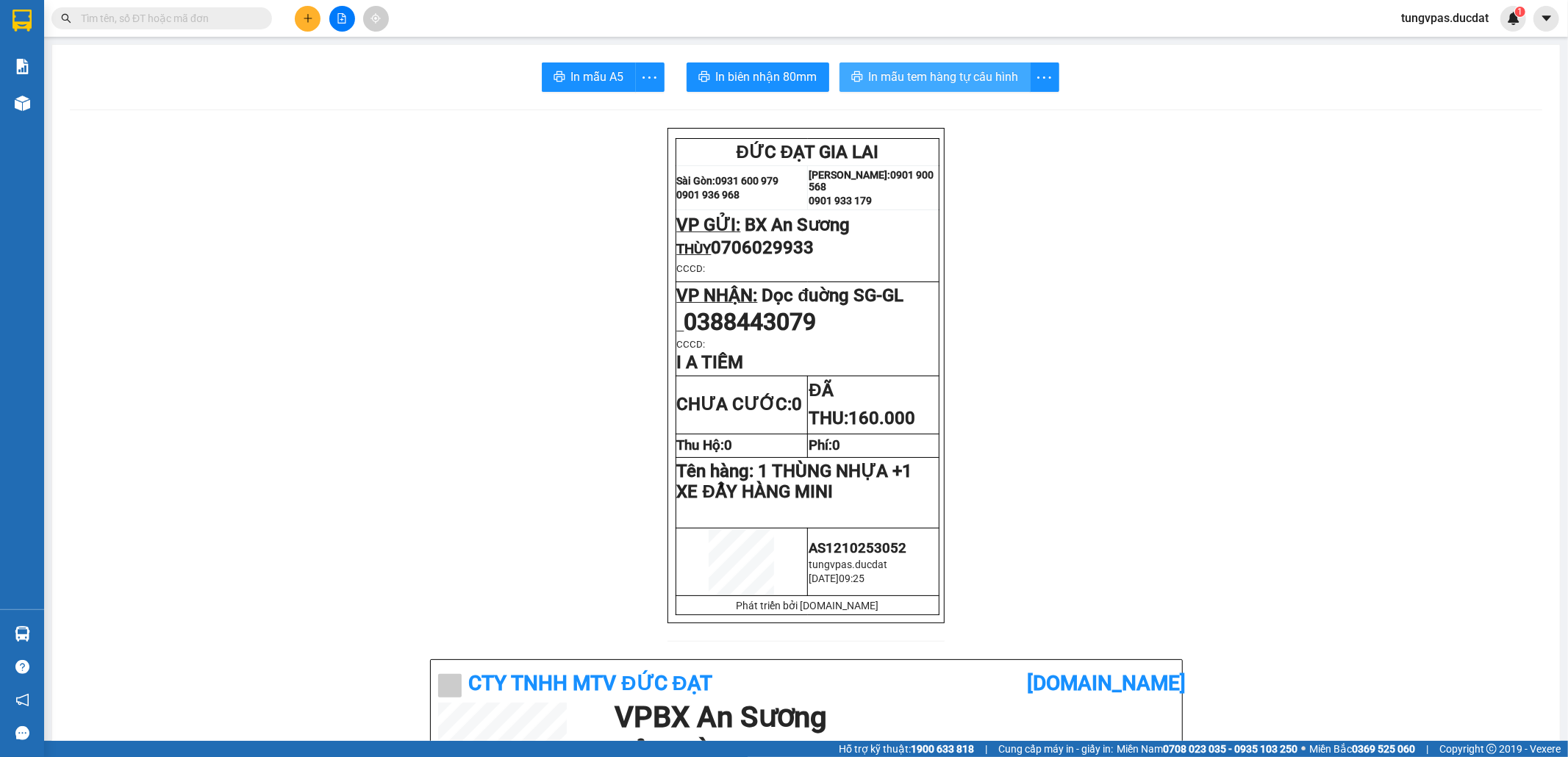
click at [944, 78] on span "In mẫu tem hàng tự cấu hình" at bounding box center [943, 77] width 150 height 18
click at [309, 18] on icon "plus" at bounding box center [308, 18] width 8 height 1
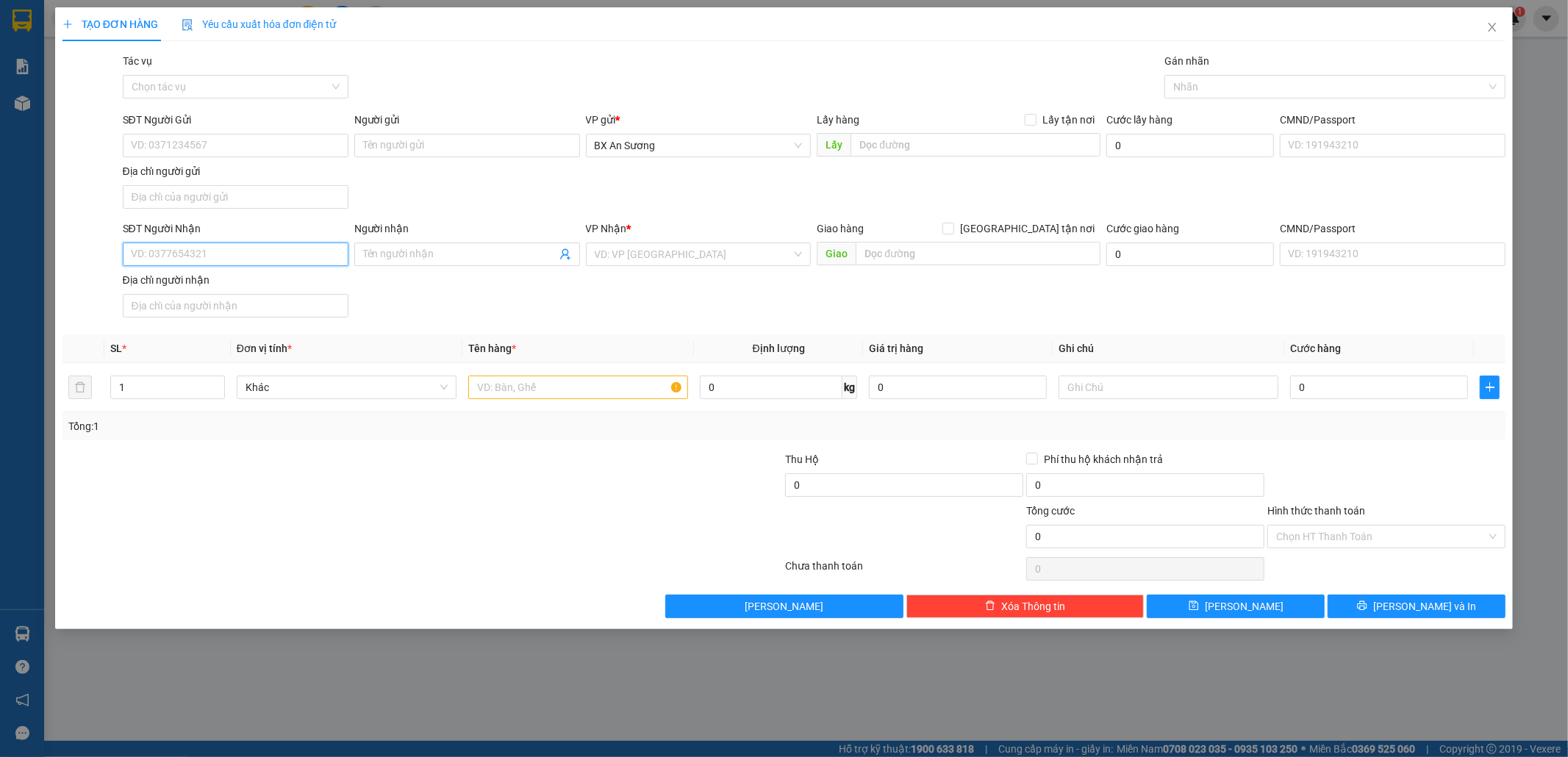
click at [288, 263] on input "SĐT Người Nhận" at bounding box center [236, 254] width 225 height 23
type input "0377558548"
click at [239, 272] on div "0377558548 0377558548" at bounding box center [236, 287] width 225 height 30
click at [239, 288] on div "Địa chỉ người nhận" at bounding box center [236, 280] width 225 height 17
click at [239, 294] on input "Địa chỉ người nhận" at bounding box center [236, 305] width 225 height 23
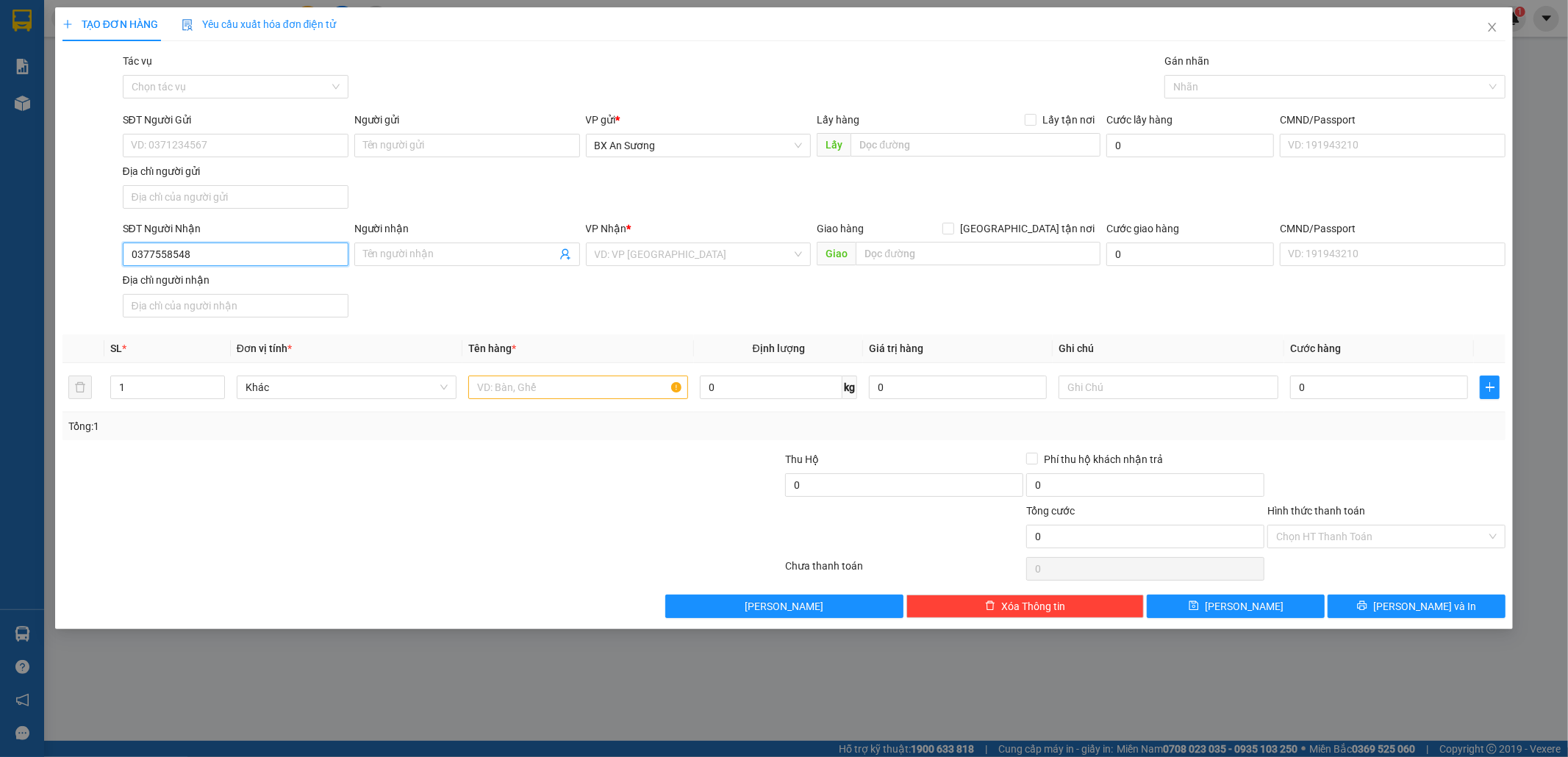
click at [236, 263] on input "0377558548" at bounding box center [236, 254] width 225 height 23
click at [226, 289] on div "0377558548" at bounding box center [235, 287] width 208 height 17
type input "[GEOGRAPHIC_DATA]"
click at [522, 397] on input "text" at bounding box center [578, 387] width 220 height 23
type input "2 XỐP"
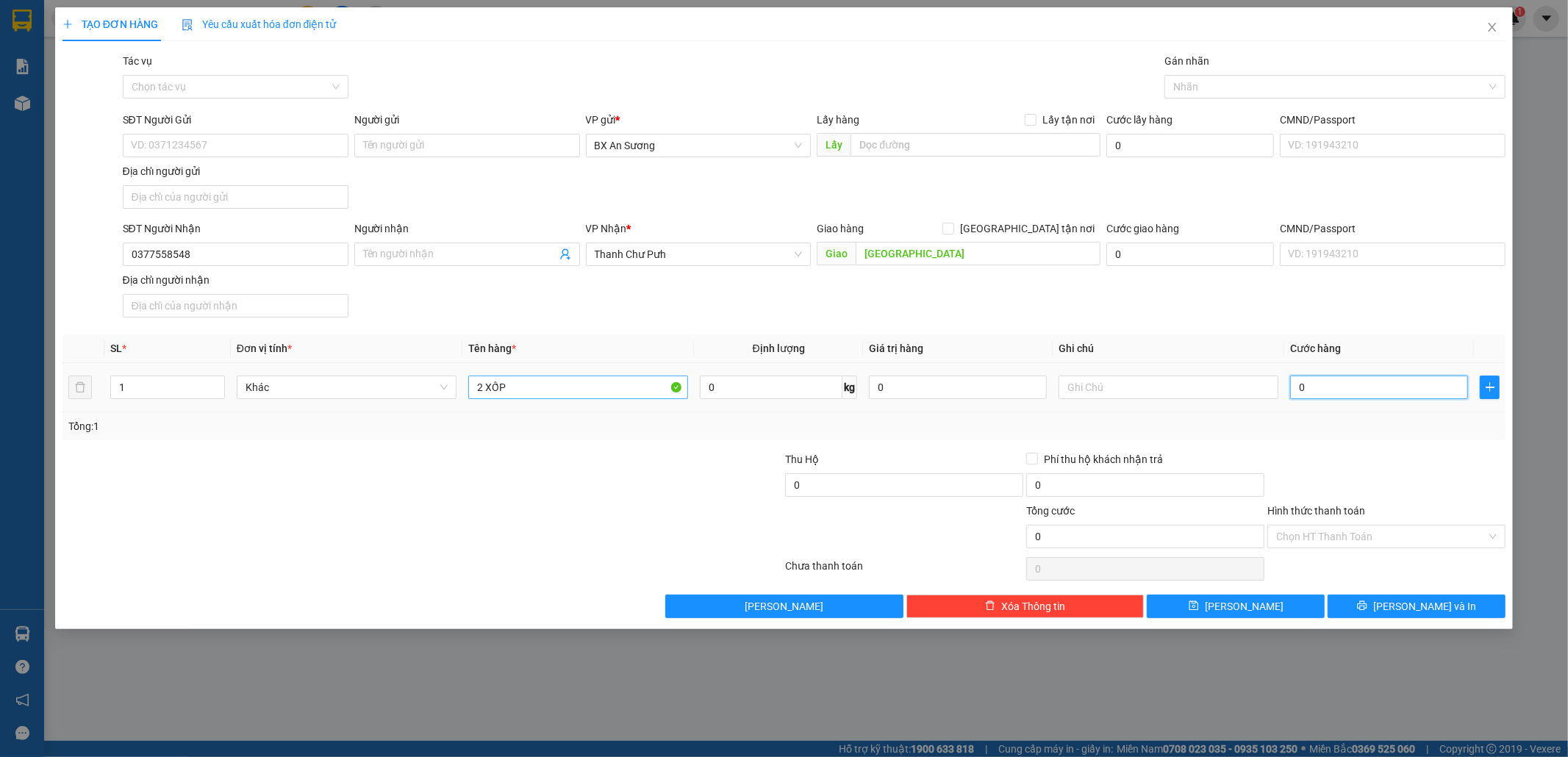
type input "1"
type input "18"
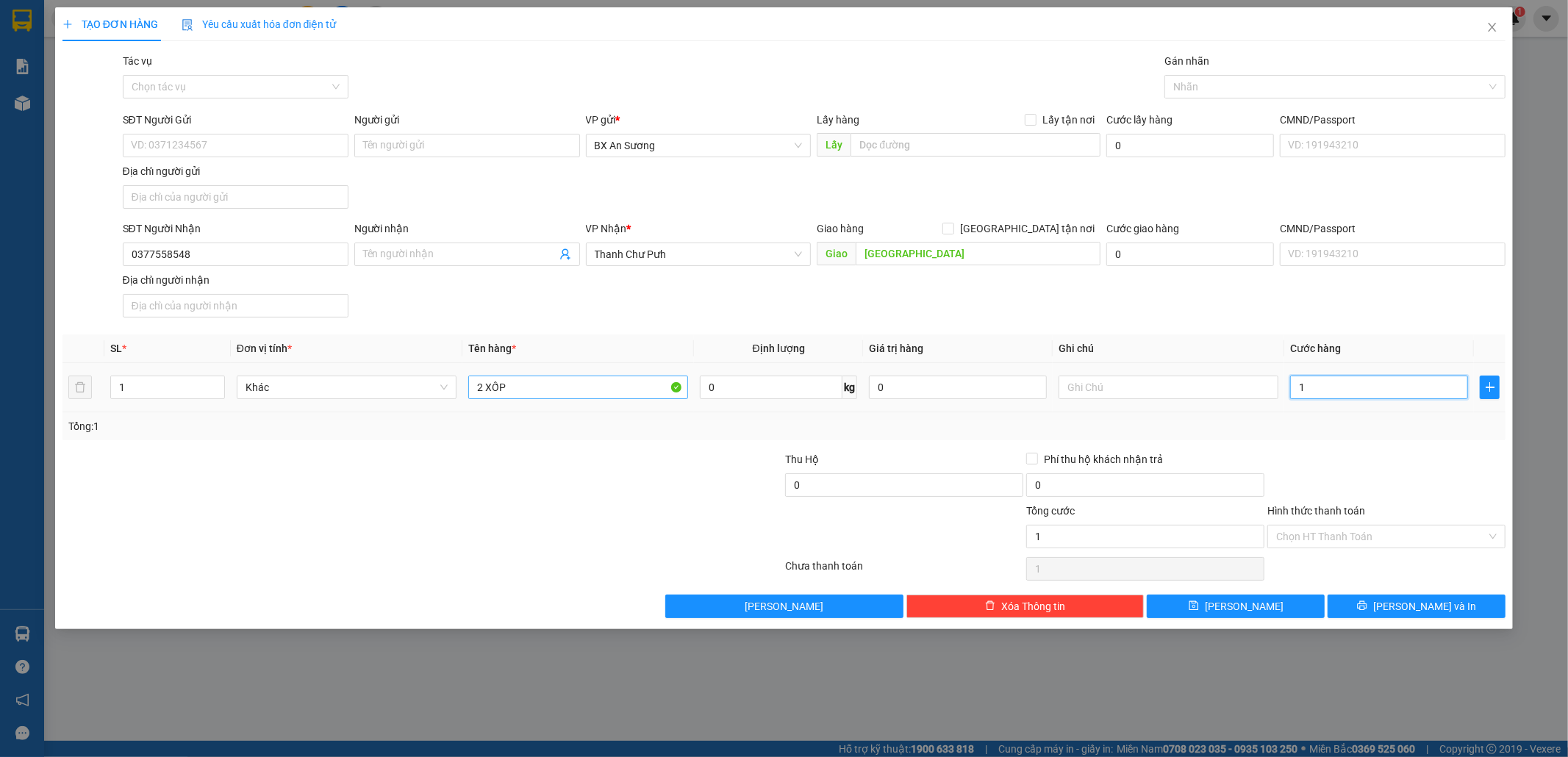
type input "18"
type input "180"
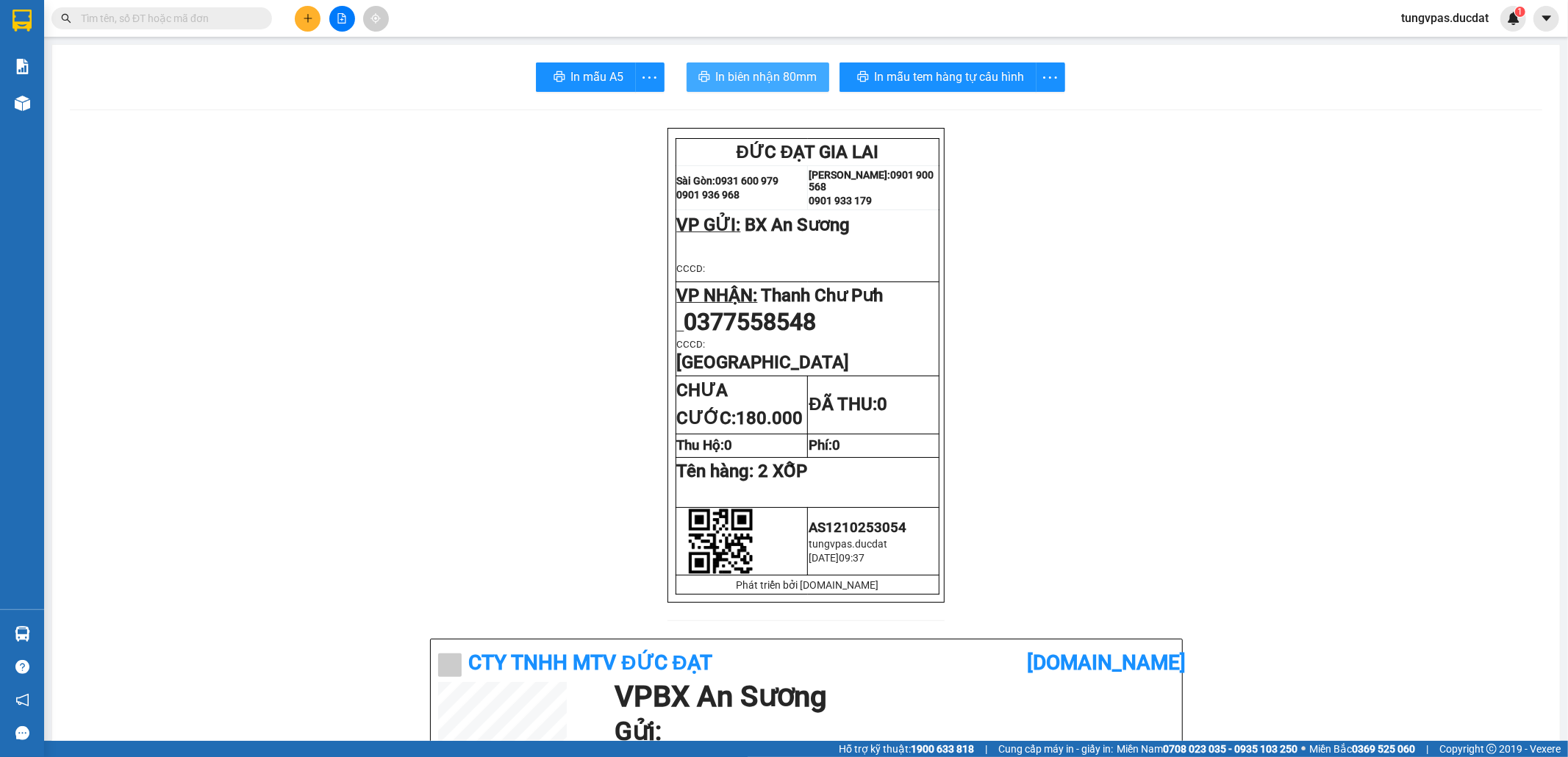
click at [769, 78] on span "In biên nhận 80mm" at bounding box center [767, 77] width 102 height 18
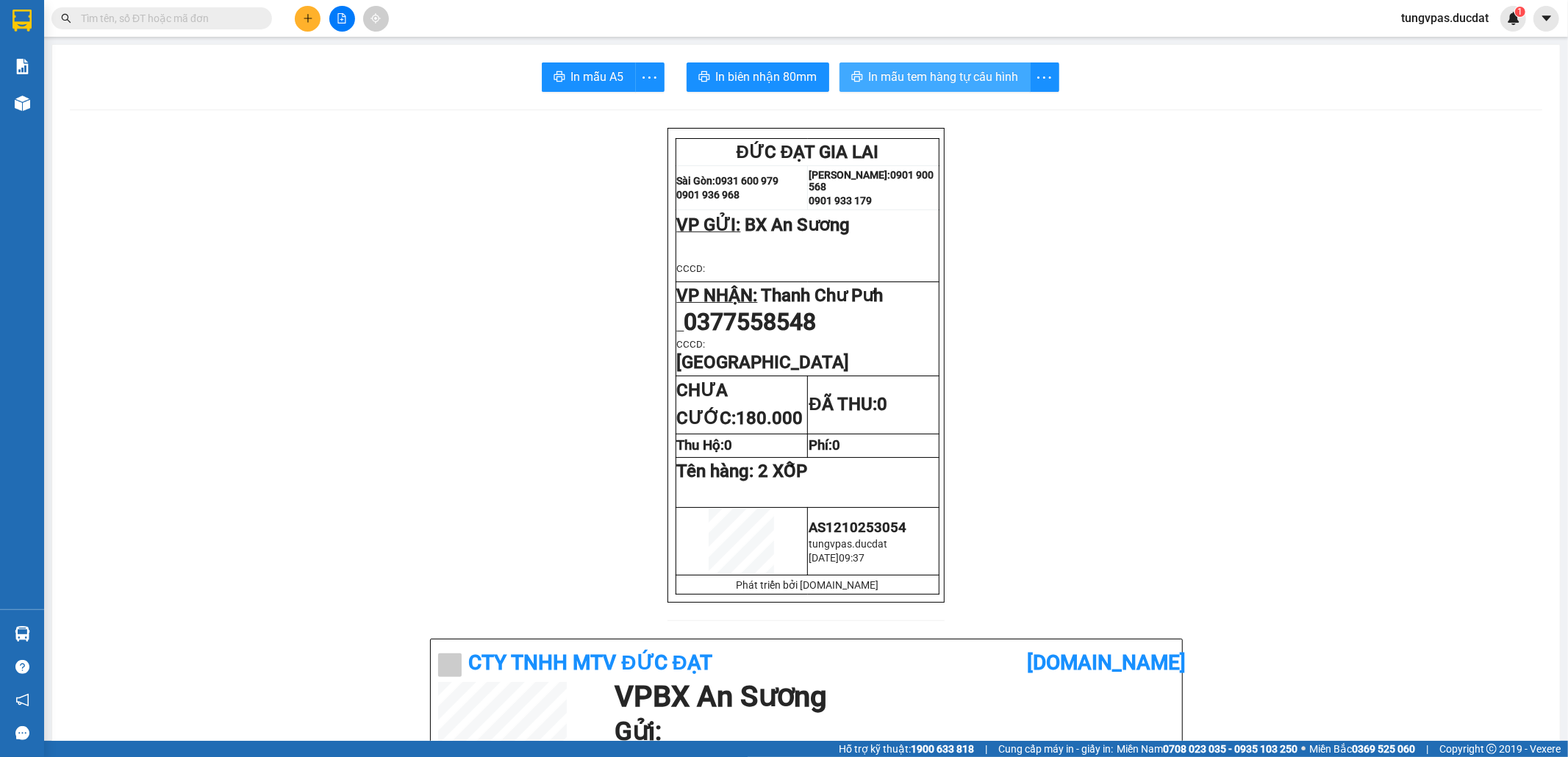
click at [978, 81] on span "In mẫu tem hàng tự cấu hình" at bounding box center [943, 77] width 150 height 18
click at [303, 15] on icon "plus" at bounding box center [308, 18] width 10 height 10
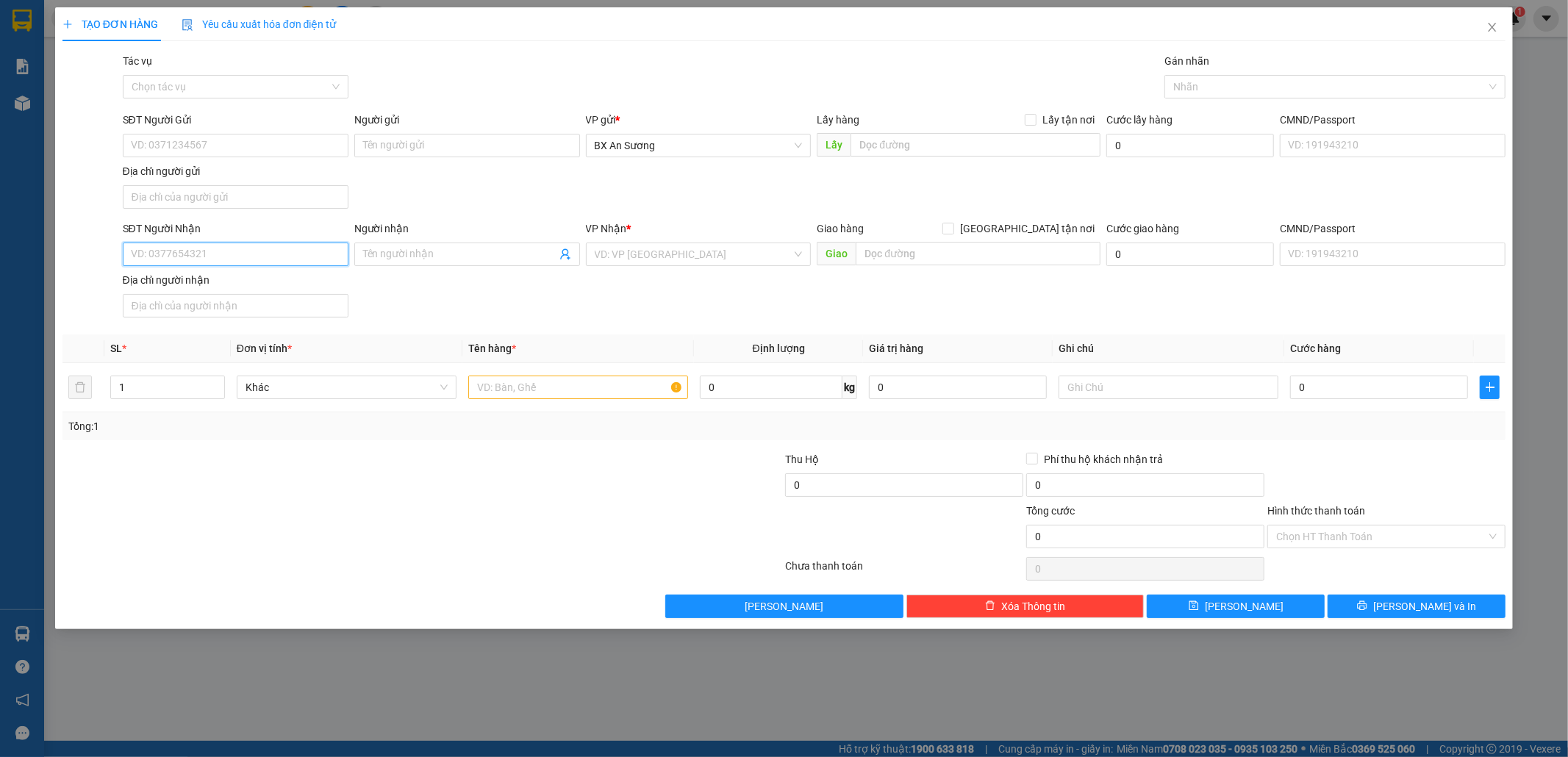
click at [295, 262] on input "SĐT Người Nhận" at bounding box center [236, 254] width 225 height 23
click at [238, 293] on div "0889658333" at bounding box center [235, 287] width 208 height 17
type input "0889658333"
click at [560, 399] on input "text" at bounding box center [578, 387] width 220 height 23
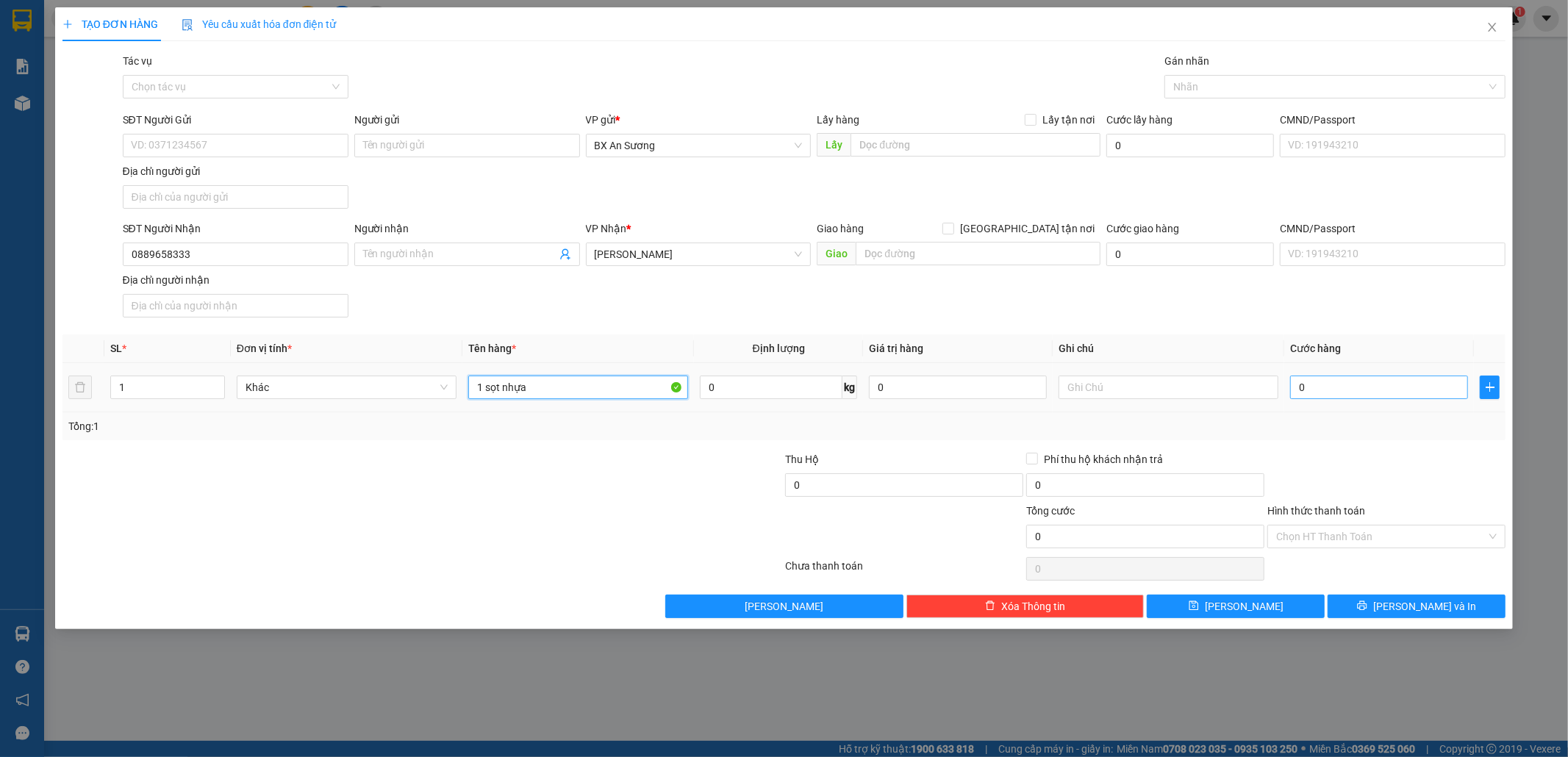
type input "1 sọt nhựa"
click at [1378, 391] on input "0" at bounding box center [1379, 387] width 178 height 23
type input "6"
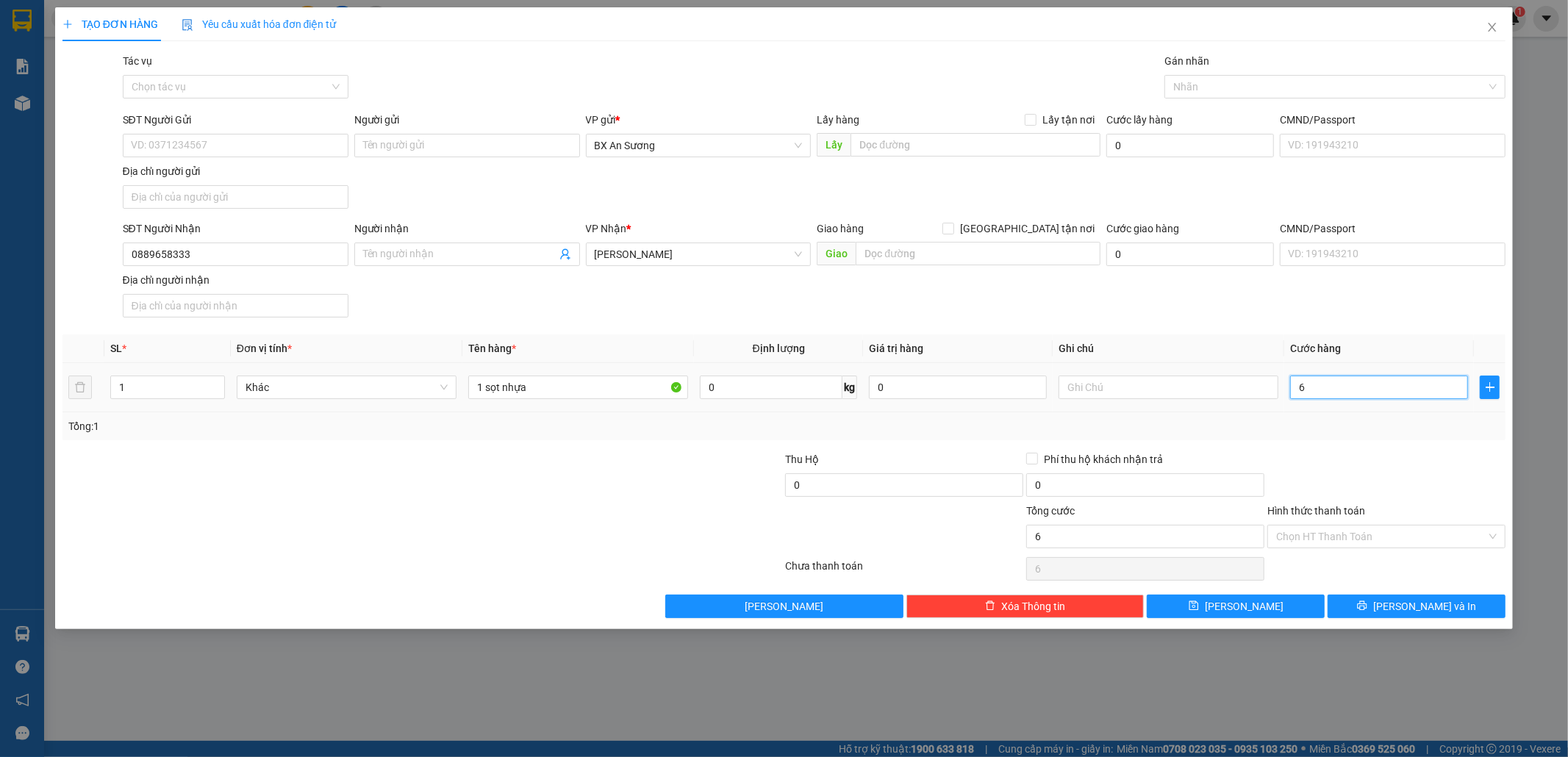
type input "60"
type input "60.000"
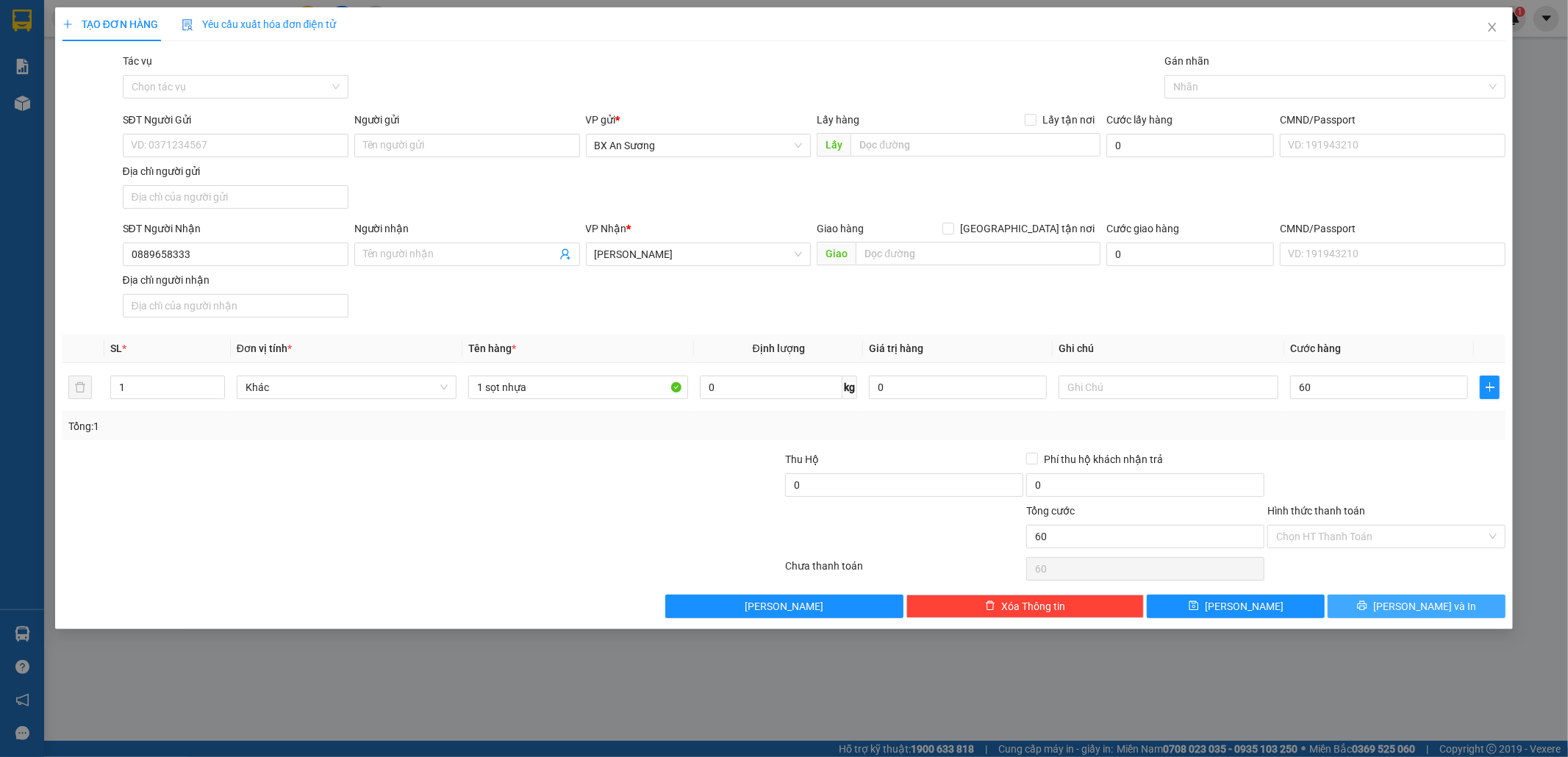
type input "60.000"
click at [1432, 606] on span "[PERSON_NAME] và In" at bounding box center [1424, 607] width 103 height 17
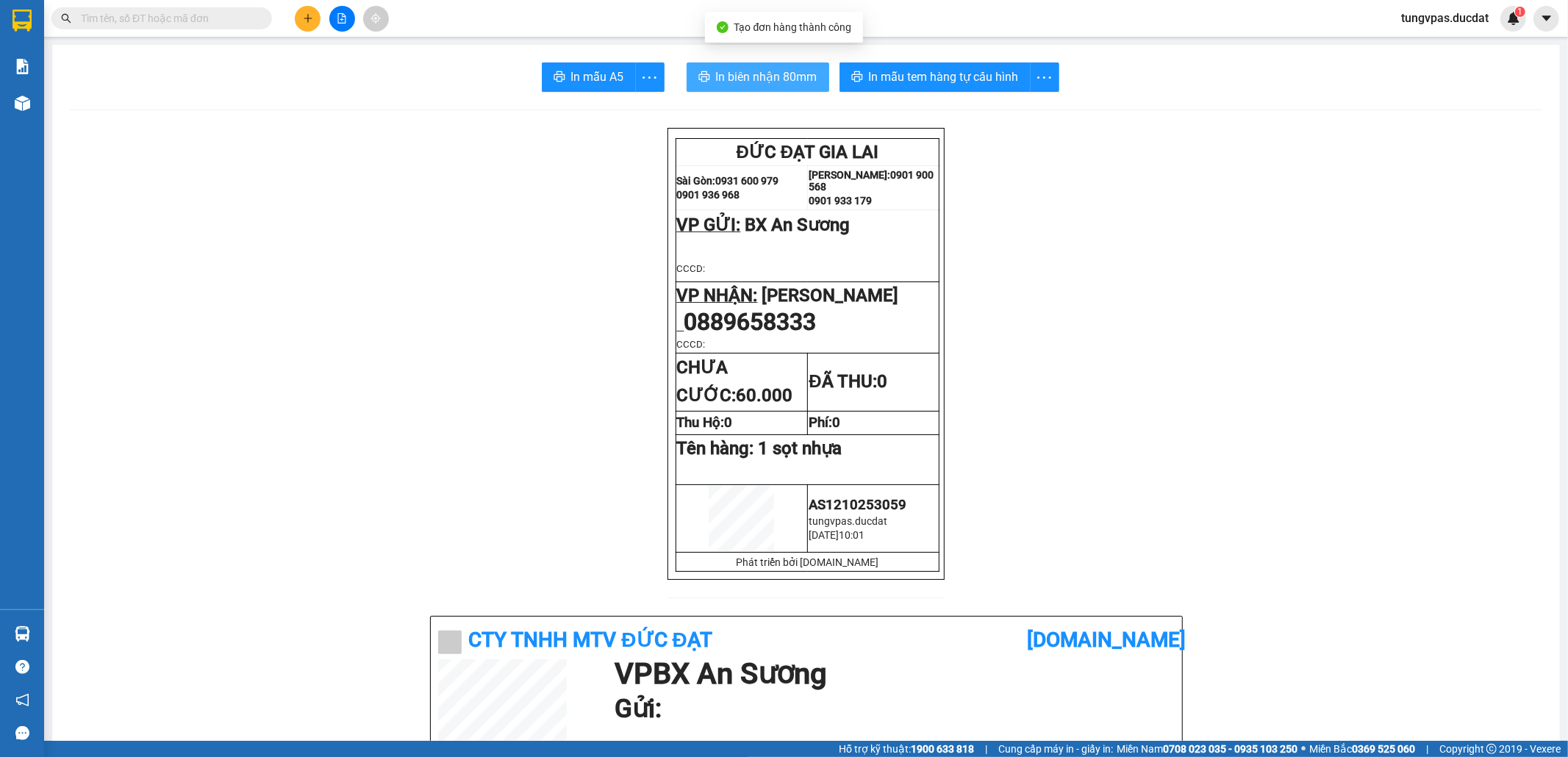
click at [748, 78] on span "In biên nhận 80mm" at bounding box center [767, 77] width 102 height 18
click at [307, 21] on icon "plus" at bounding box center [308, 18] width 10 height 10
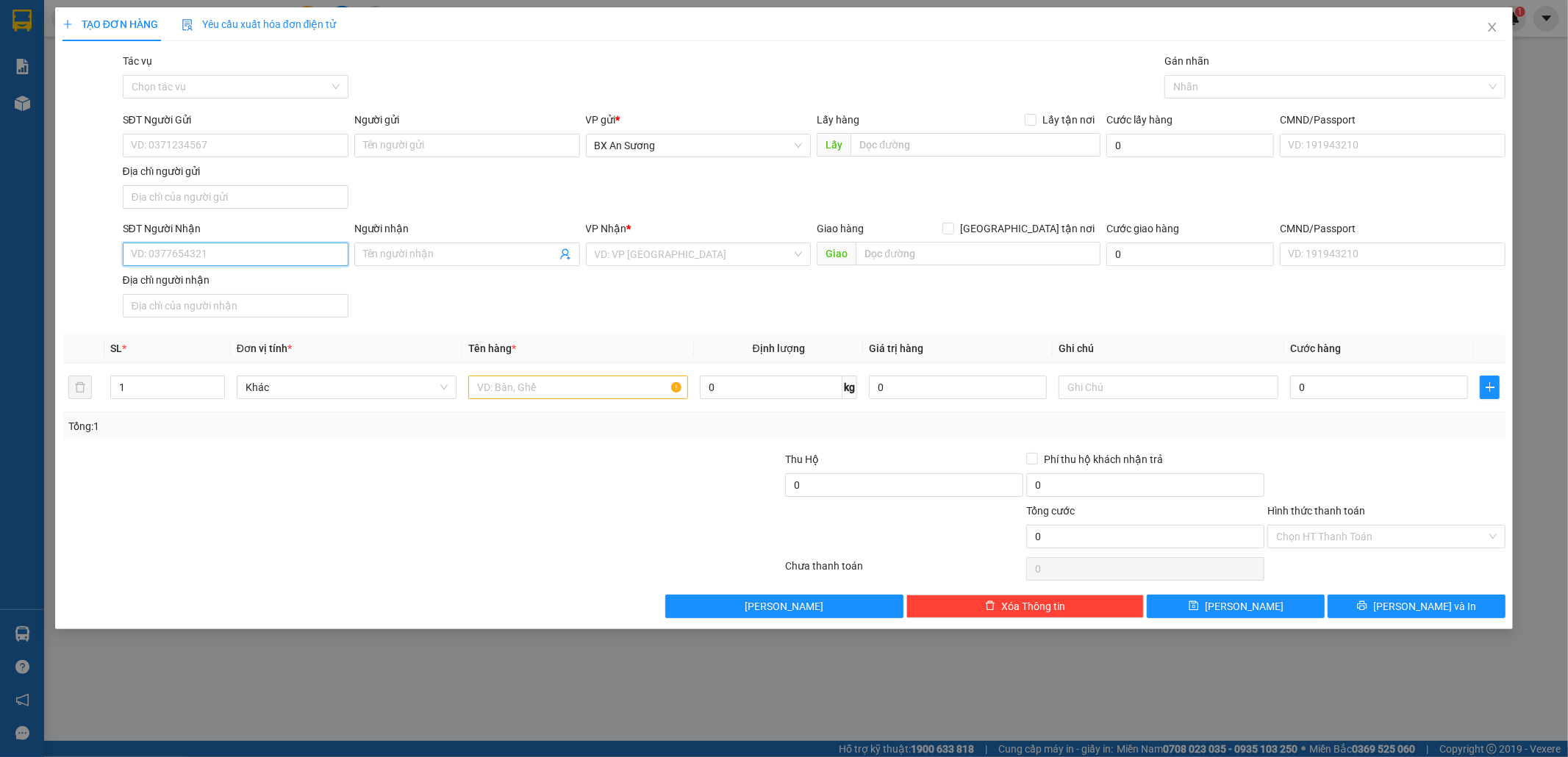
click at [326, 263] on input "SĐT Người Nhận" at bounding box center [236, 254] width 225 height 23
click at [273, 287] on div "0867107952" at bounding box center [235, 287] width 208 height 17
type input "0867107952"
click at [574, 393] on input "text" at bounding box center [578, 387] width 220 height 23
type input "1 bao vàng"
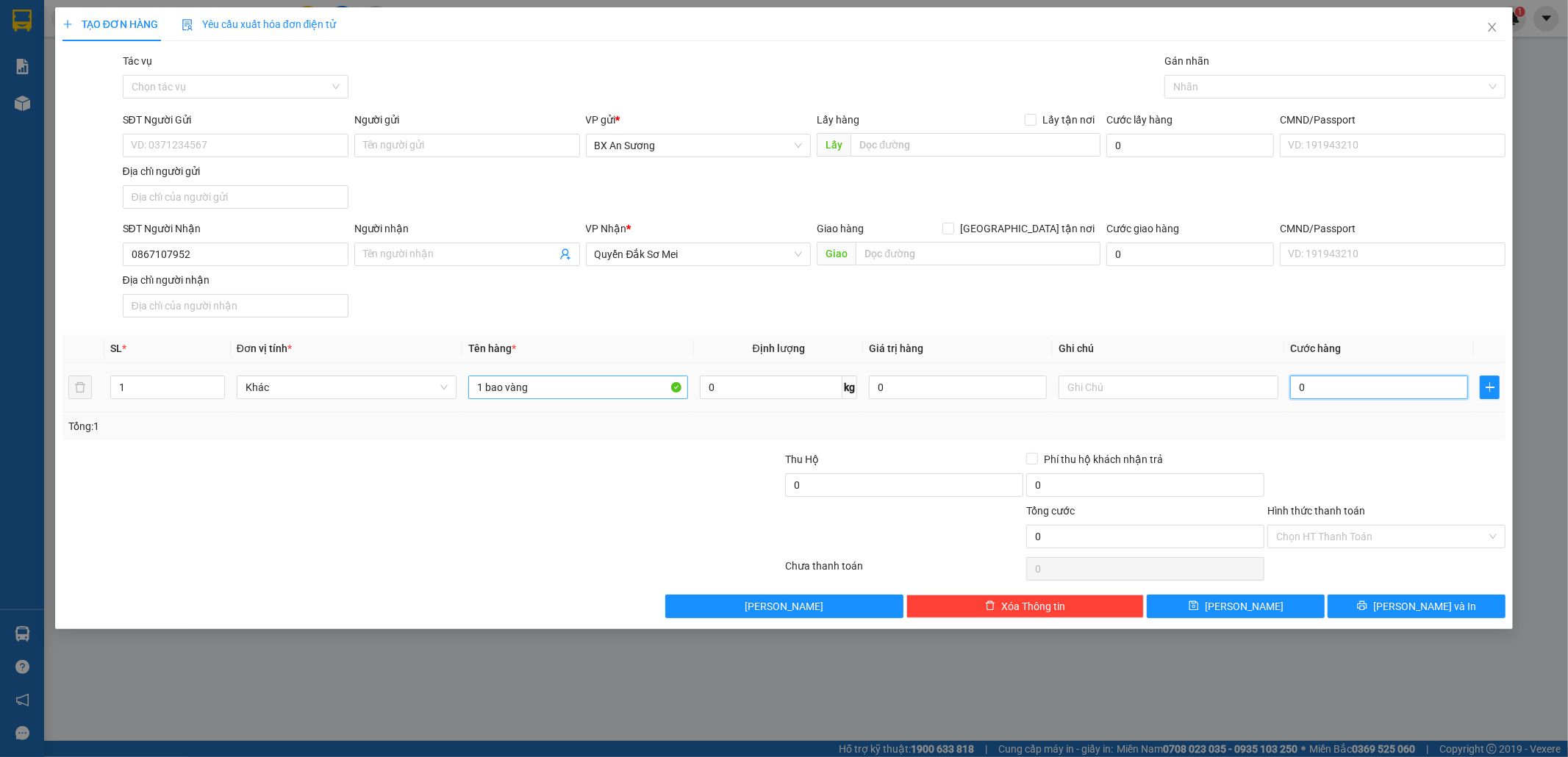
type input "5"
type input "50"
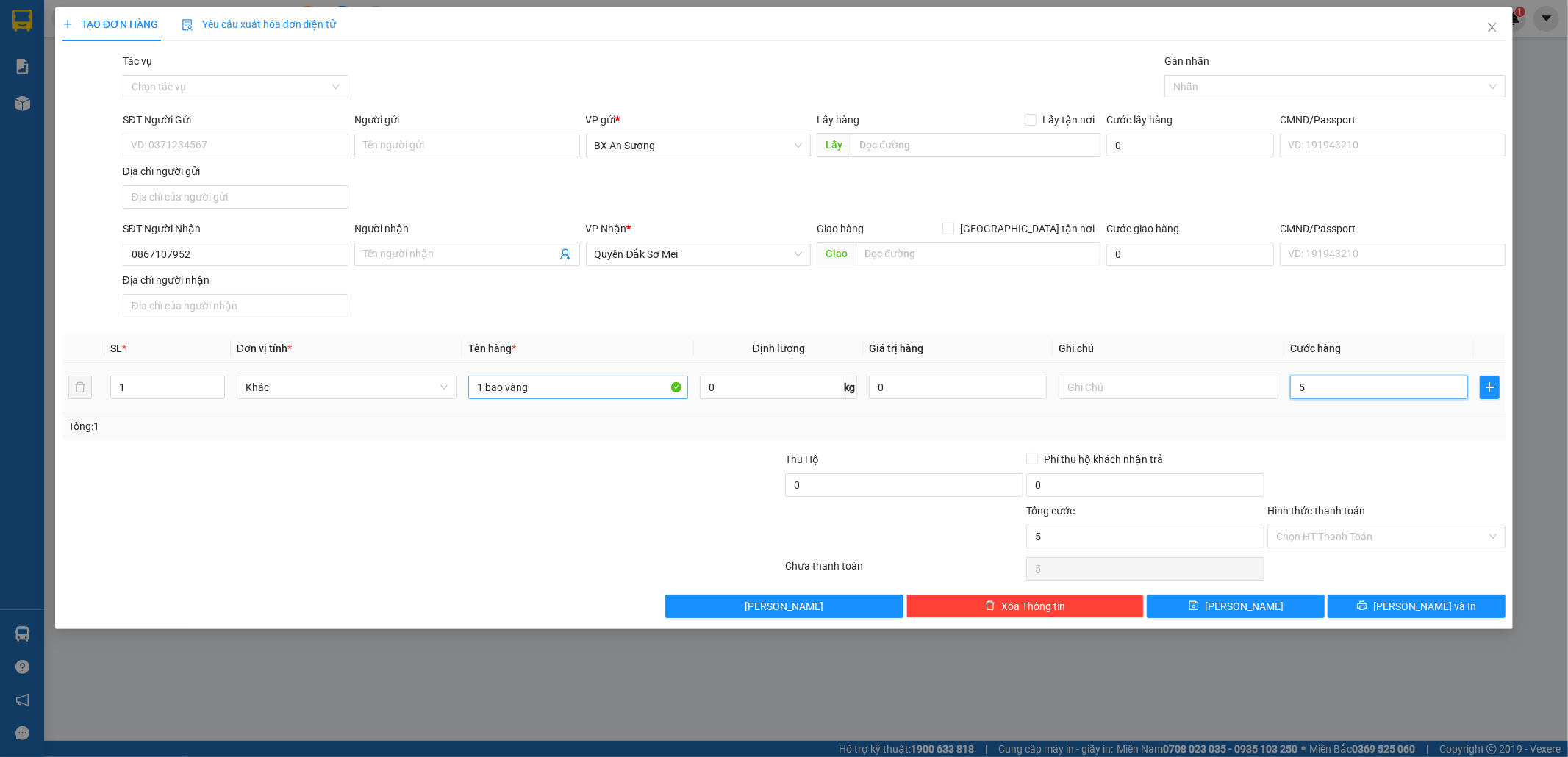
type input "50"
type input "50.000"
click at [1479, 609] on button "[PERSON_NAME] và In" at bounding box center [1416, 606] width 178 height 23
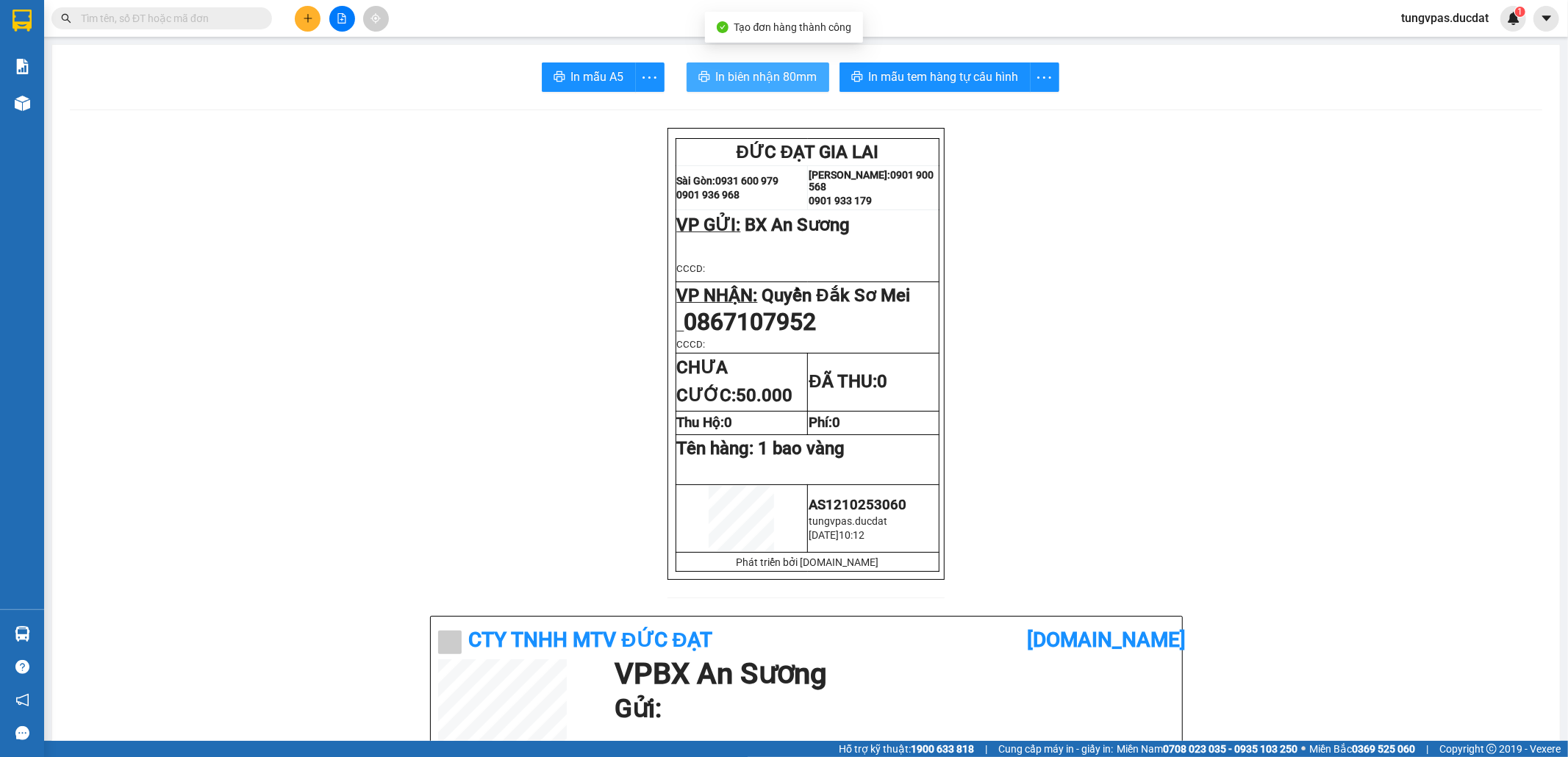
click at [766, 82] on span "In biên nhận 80mm" at bounding box center [767, 77] width 102 height 18
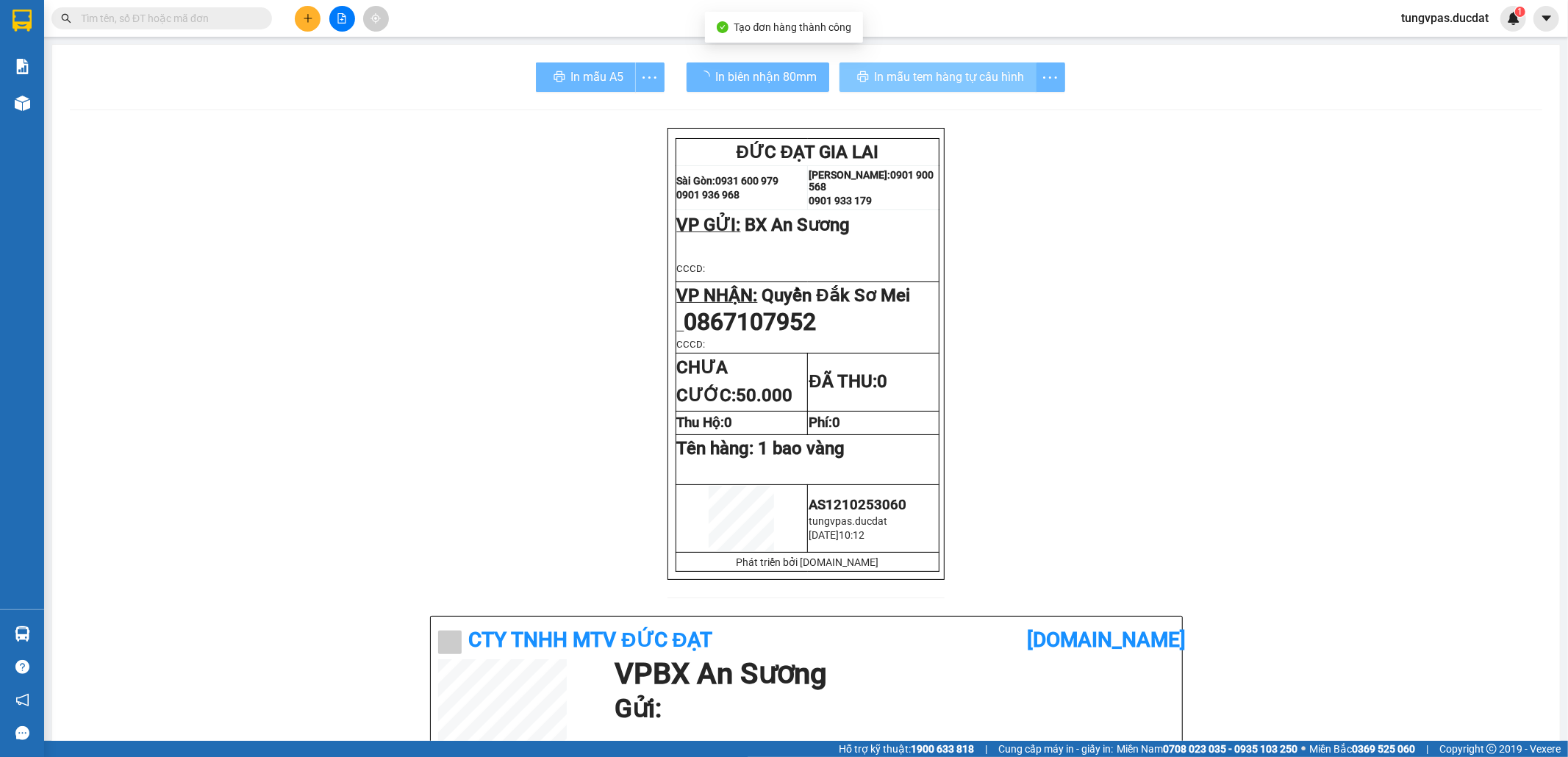
click at [966, 74] on span "In mẫu tem hàng tự cấu hình" at bounding box center [950, 77] width 150 height 18
